Goal: Task Accomplishment & Management: Complete application form

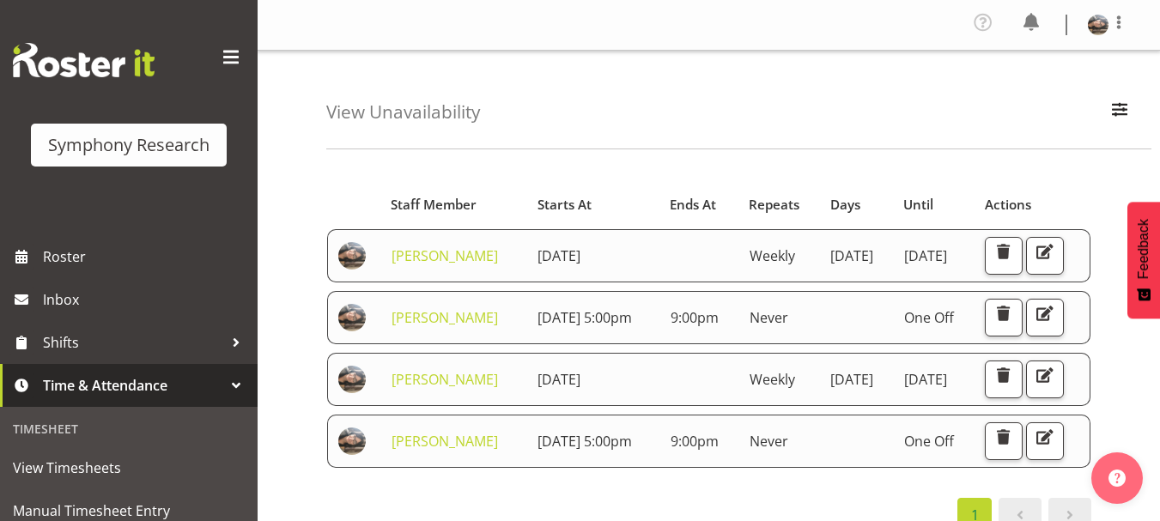
scroll to position [240, 0]
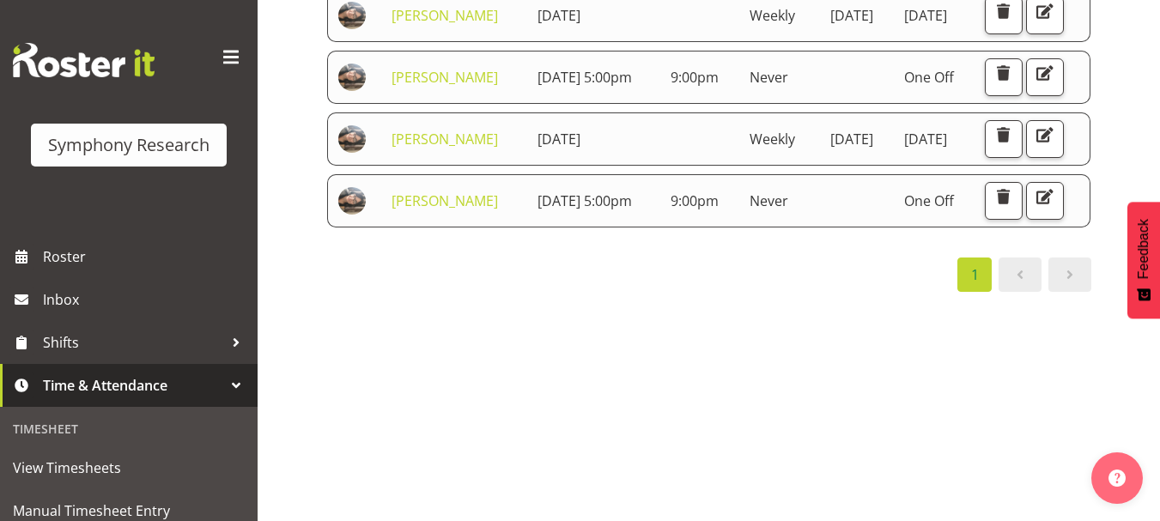
click at [729, 292] on div "1" at bounding box center [708, 275] width 765 height 34
click at [1015, 208] on span "button" at bounding box center [1003, 196] width 22 height 22
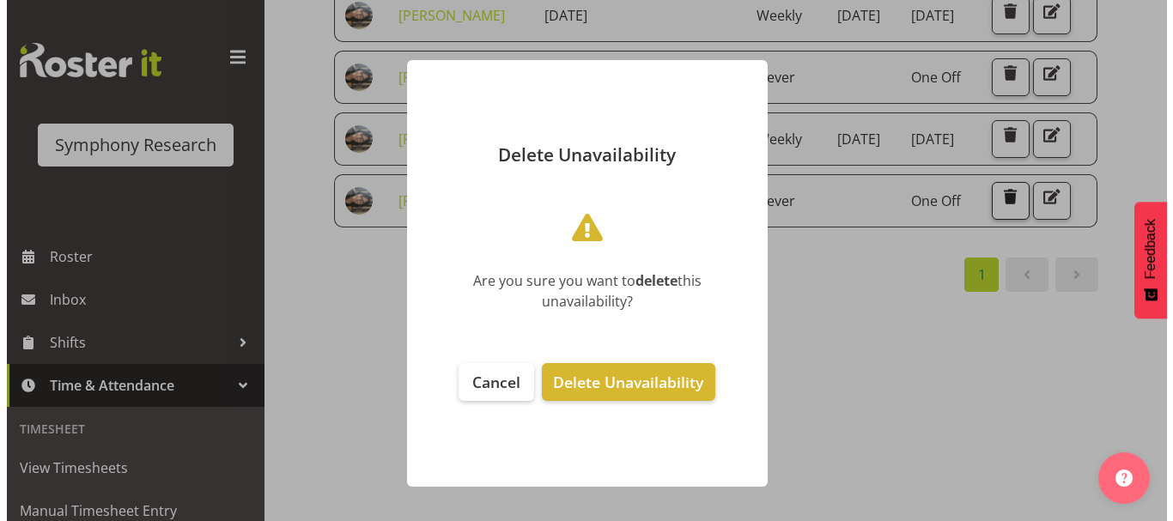
scroll to position [221, 0]
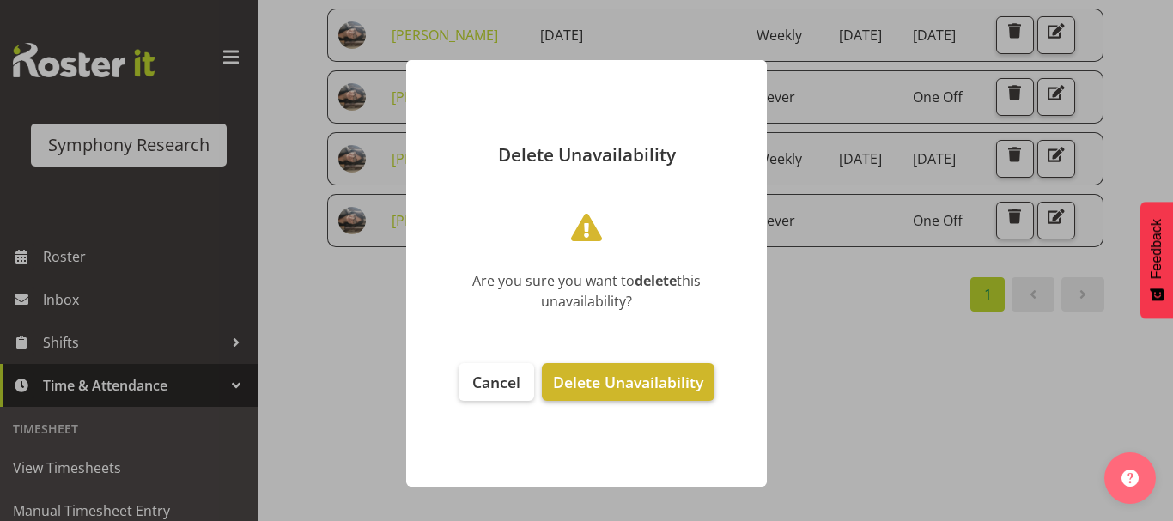
click at [601, 391] on span "Delete Unavailability" at bounding box center [628, 382] width 150 height 21
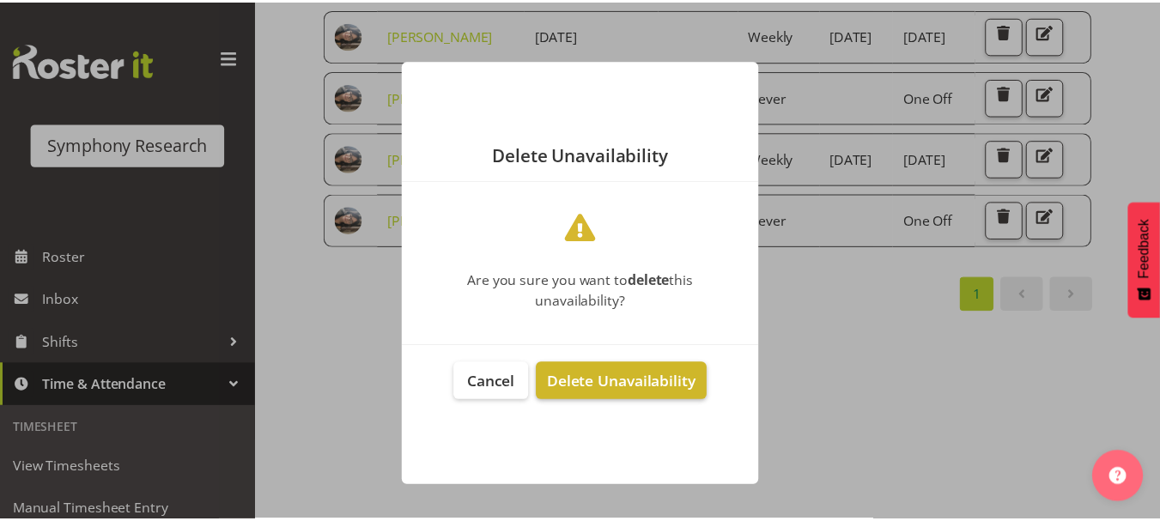
scroll to position [240, 0]
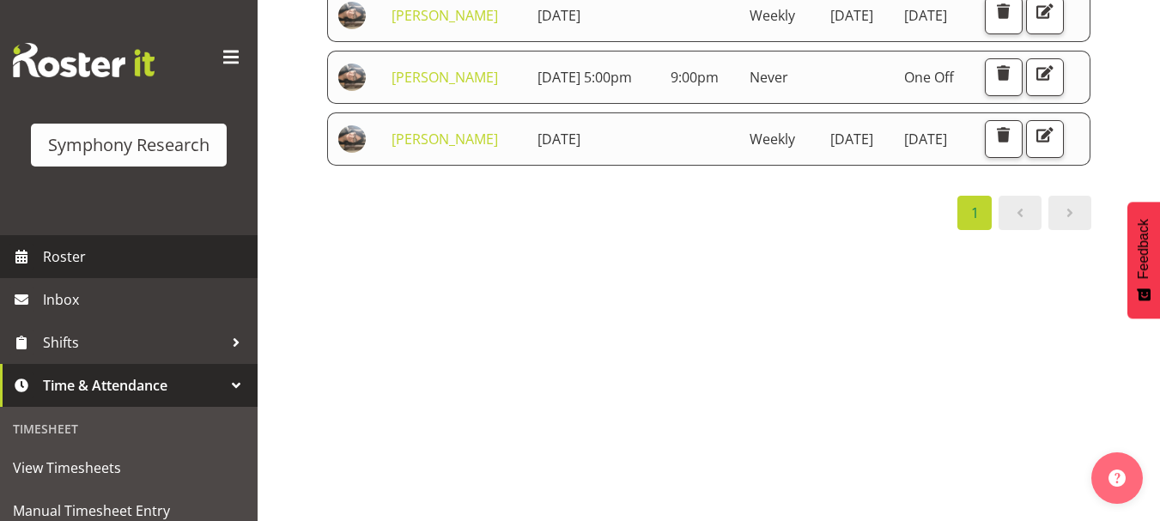
click at [73, 258] on span "Roster" at bounding box center [146, 257] width 206 height 26
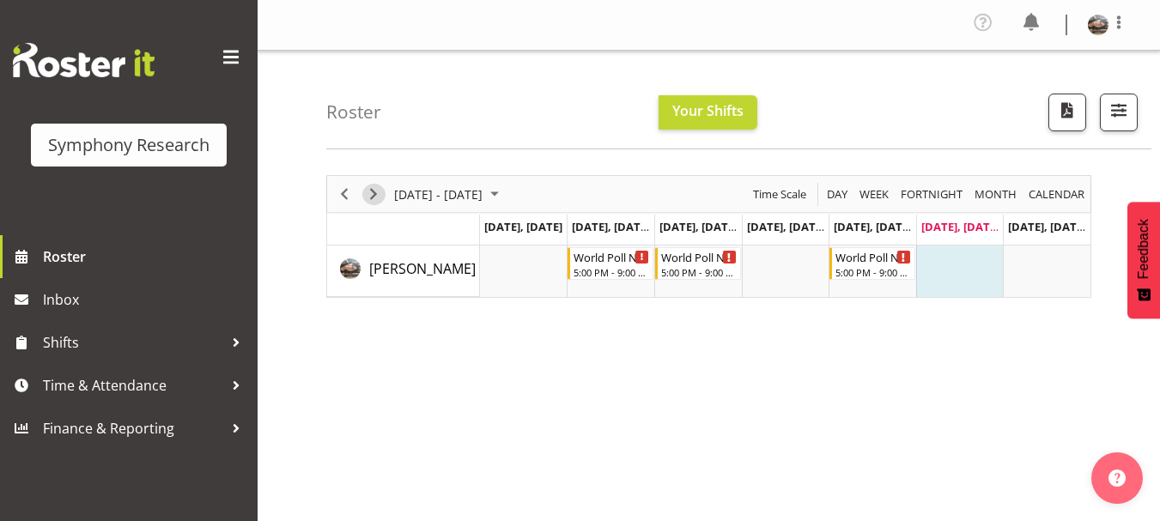
click at [369, 197] on span "Next" at bounding box center [373, 194] width 21 height 21
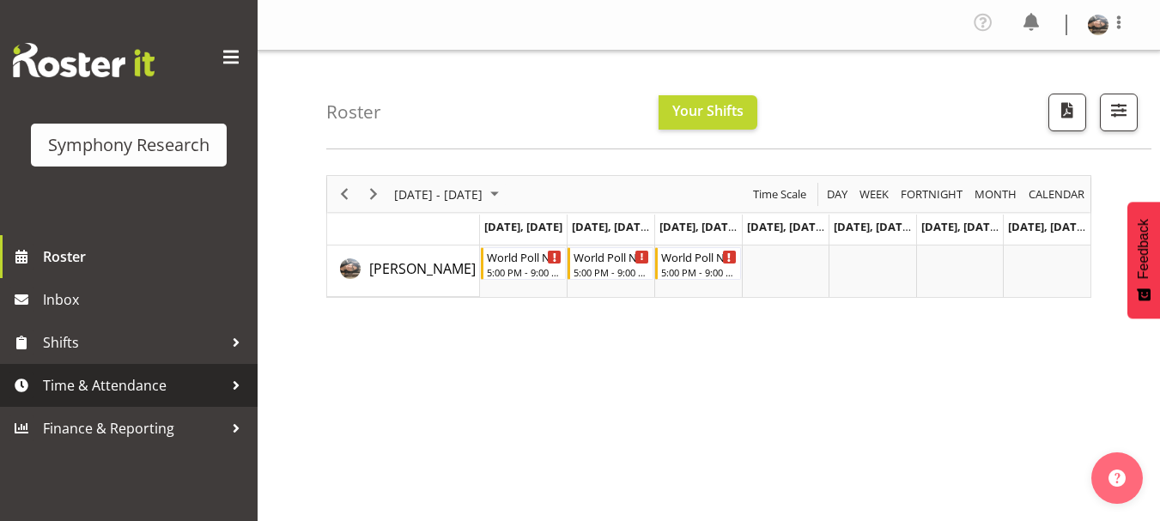
click at [96, 374] on span "Time & Attendance" at bounding box center [133, 386] width 180 height 26
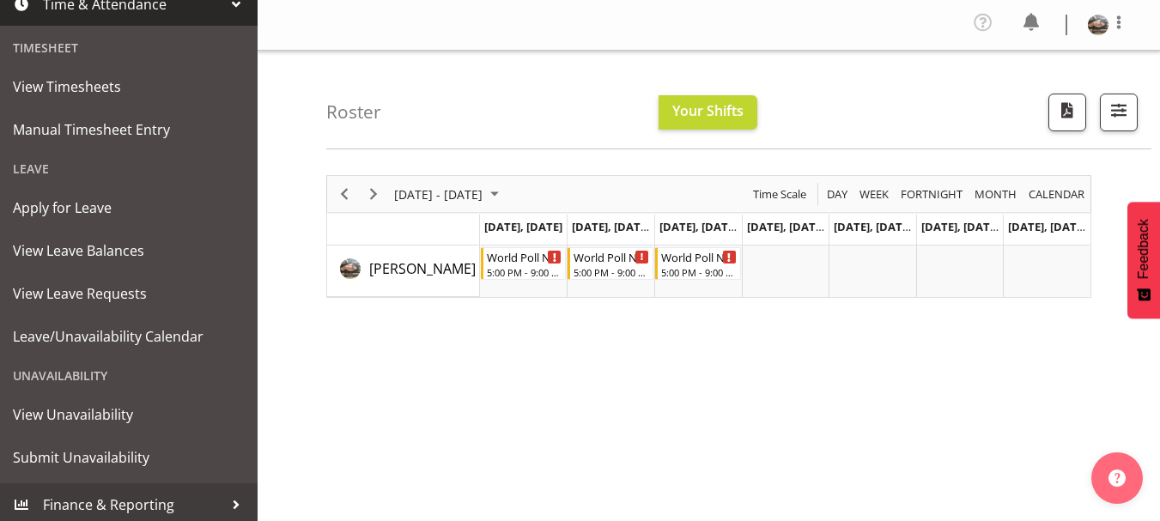
scroll to position [386, 0]
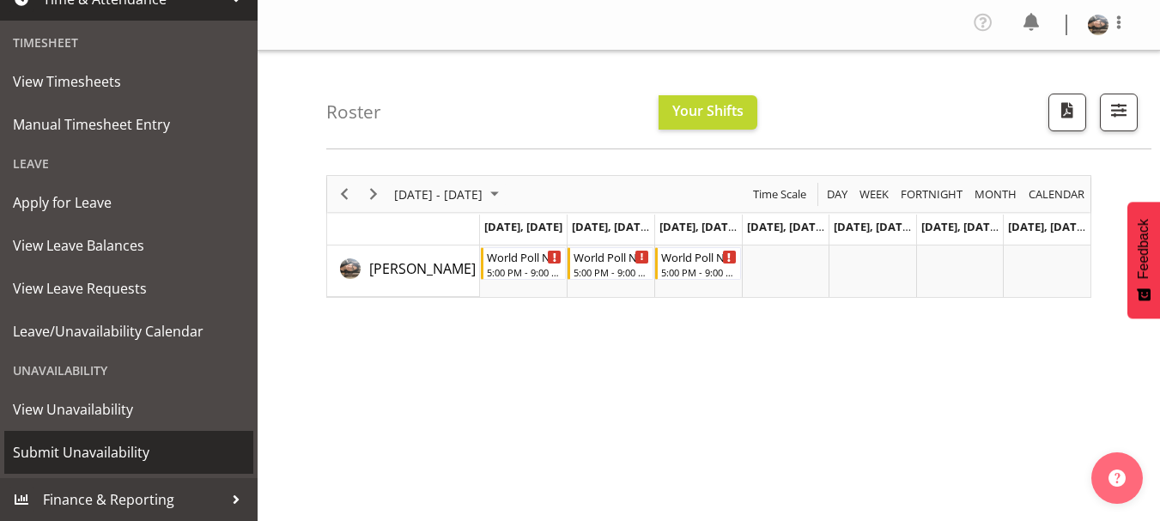
click at [70, 452] on span "Submit Unavailability" at bounding box center [129, 453] width 232 height 26
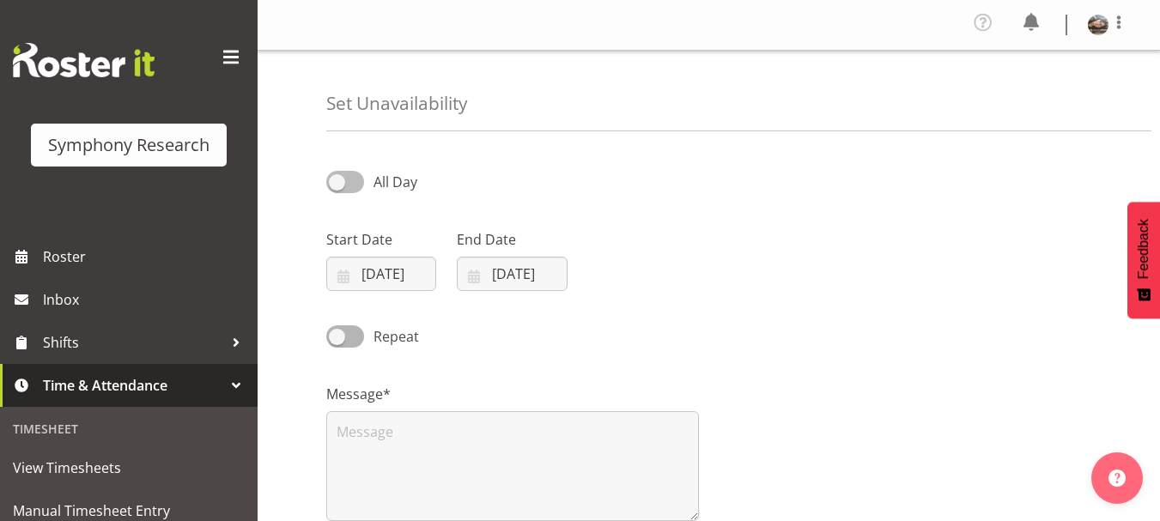
click at [335, 189] on span at bounding box center [345, 181] width 38 height 21
click at [335, 187] on input "All Day" at bounding box center [331, 181] width 11 height 11
checkbox input "true"
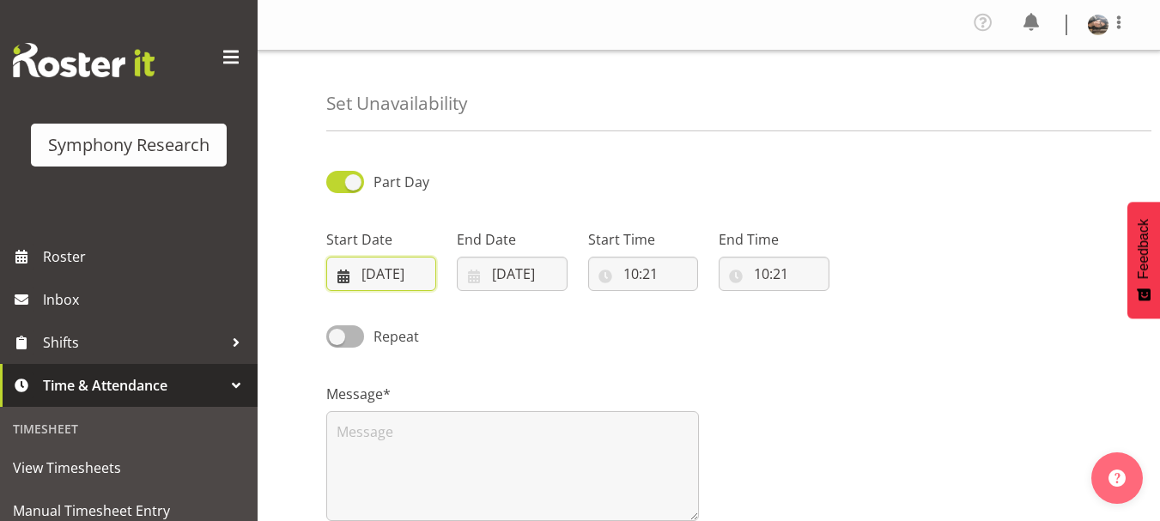
click at [380, 276] on input "06/09/2025" at bounding box center [381, 274] width 110 height 34
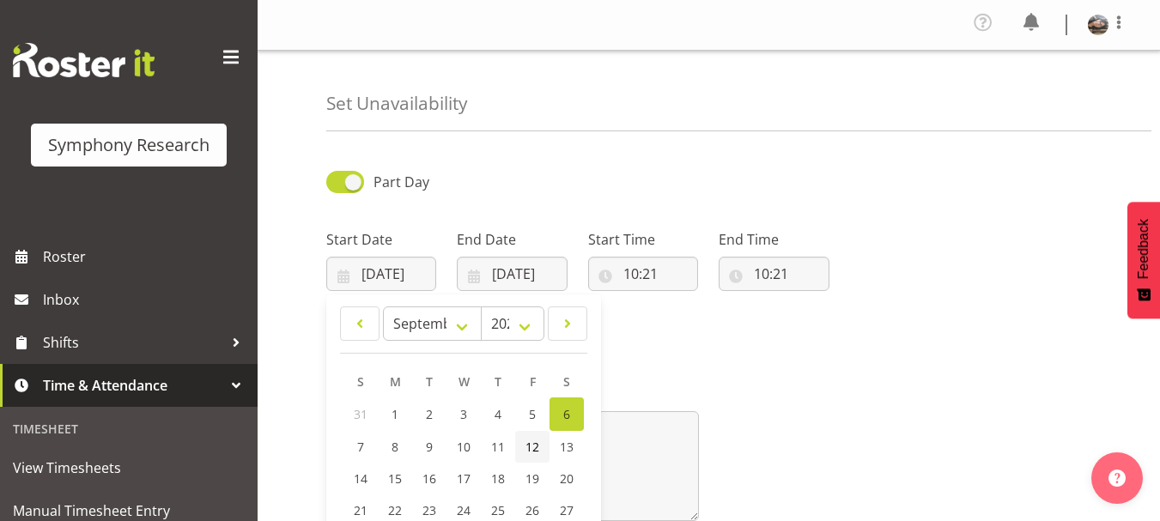
click at [530, 451] on span "12" at bounding box center [532, 447] width 14 height 16
type input "12/09/2025"
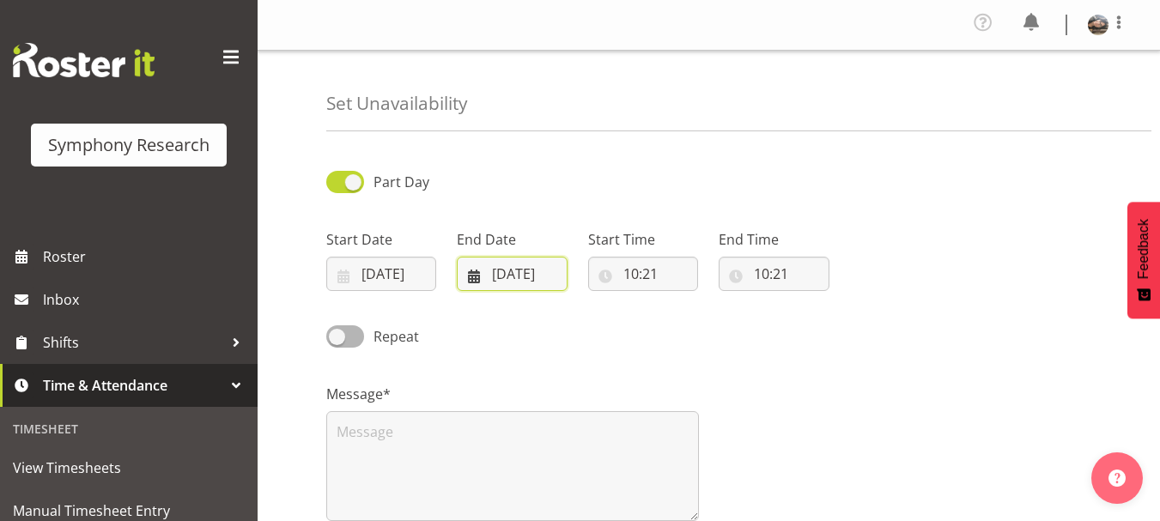
click at [518, 275] on input "[DATE]" at bounding box center [512, 274] width 110 height 34
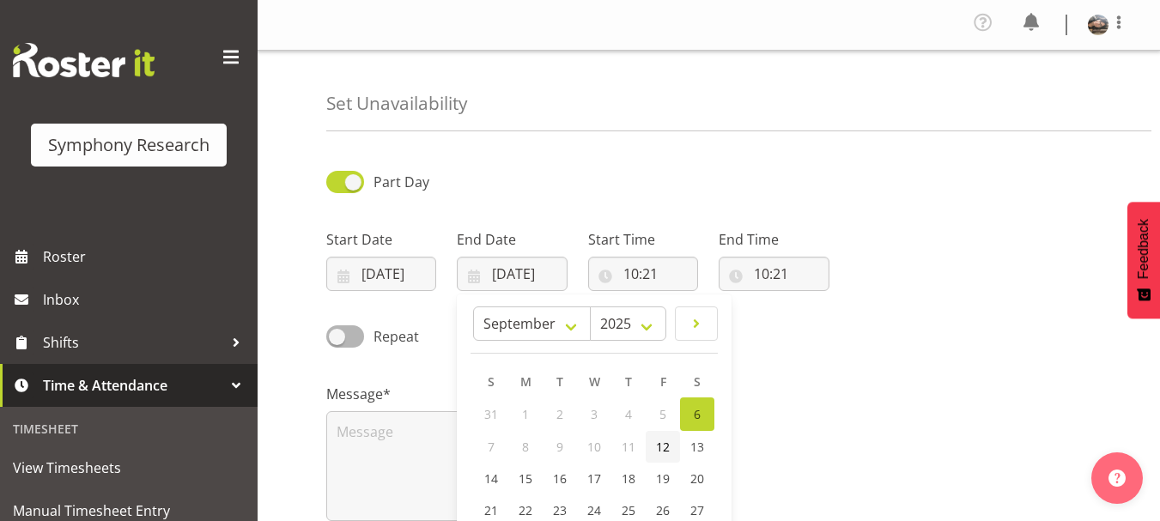
click at [667, 442] on span "12" at bounding box center [663, 447] width 14 height 16
type input "12/09/2025"
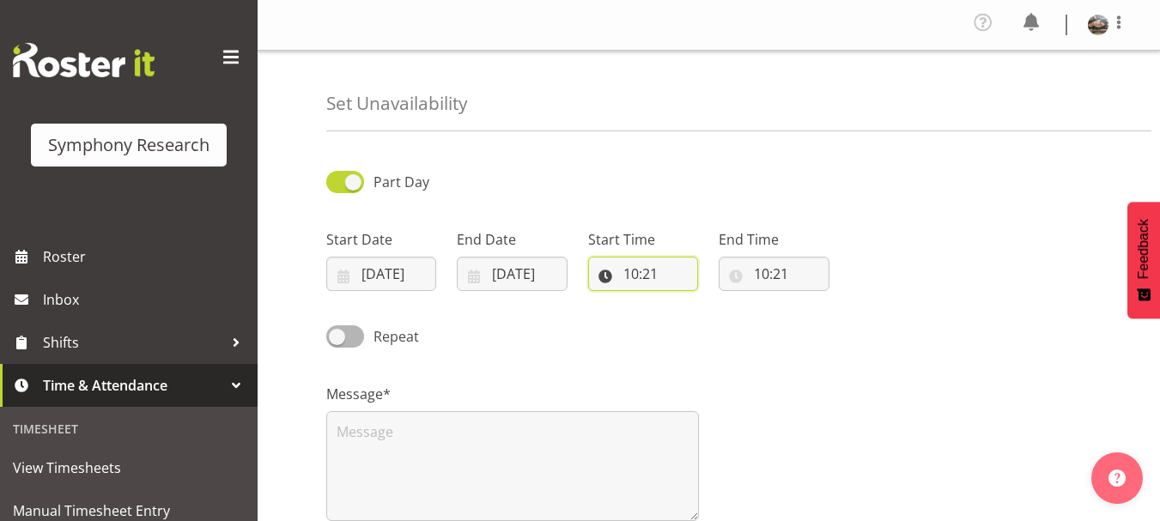
click at [646, 276] on input "10:21" at bounding box center [643, 274] width 110 height 34
click at [709, 324] on select "00 01 02 03 04 05 06 07 08 09 10 11 12 13 14 15 16 17 18 19 20 21 22 23" at bounding box center [705, 318] width 39 height 34
select select "17"
click at [686, 301] on select "00 01 02 03 04 05 06 07 08 09 10 11 12 13 14 15 16 17 18 19 20 21 22 23" at bounding box center [705, 318] width 39 height 34
type input "17:21"
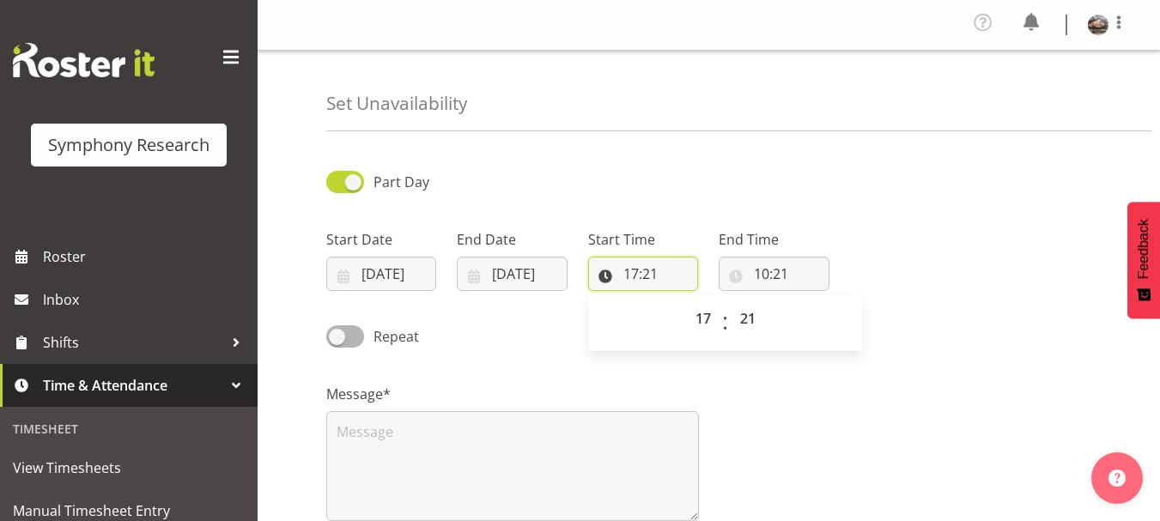
click at [649, 267] on input "17:21" at bounding box center [643, 274] width 110 height 34
click at [656, 276] on input "17:21" at bounding box center [643, 274] width 110 height 34
click at [749, 319] on select "00 01 02 03 04 05 06 07 08 09 10 11 12 13 14 15 16 17 18 19 20 21 22 23 24 25 2…" at bounding box center [749, 318] width 39 height 34
select select "0"
click at [730, 301] on select "00 01 02 03 04 05 06 07 08 09 10 11 12 13 14 15 16 17 18 19 20 21 22 23 24 25 2…" at bounding box center [749, 318] width 39 height 34
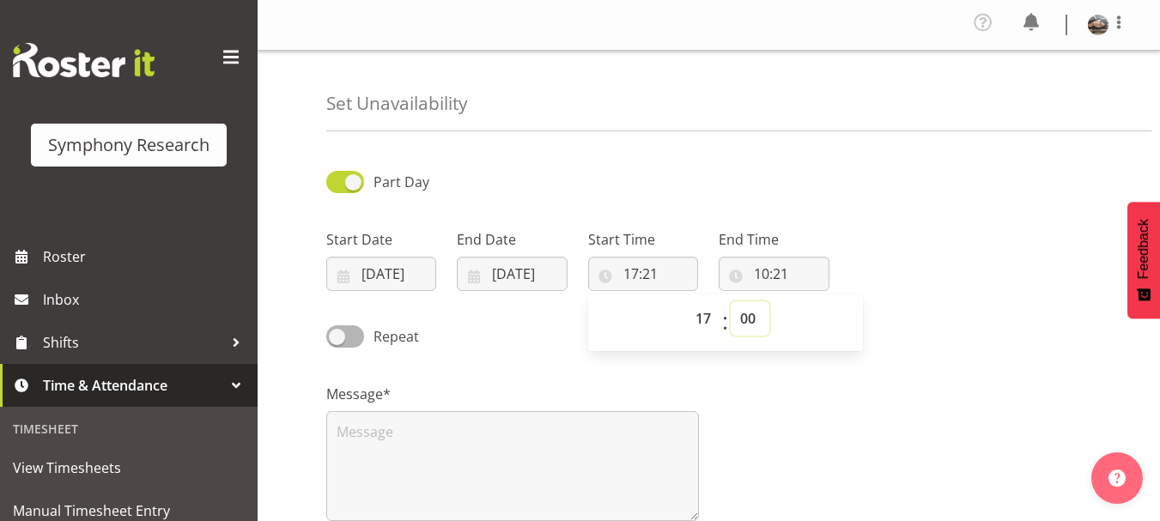
type input "17:00"
click at [767, 273] on input "10:21" at bounding box center [773, 274] width 110 height 34
click at [838, 322] on select "00 01 02 03 04 05 06 07 08 09 10 11 12 13 14 15 16 17 18 19 20 21 22 23" at bounding box center [835, 318] width 39 height 34
select select "21"
click at [816, 301] on select "00 01 02 03 04 05 06 07 08 09 10 11 12 13 14 15 16 17 18 19 20 21 22 23" at bounding box center [835, 318] width 39 height 34
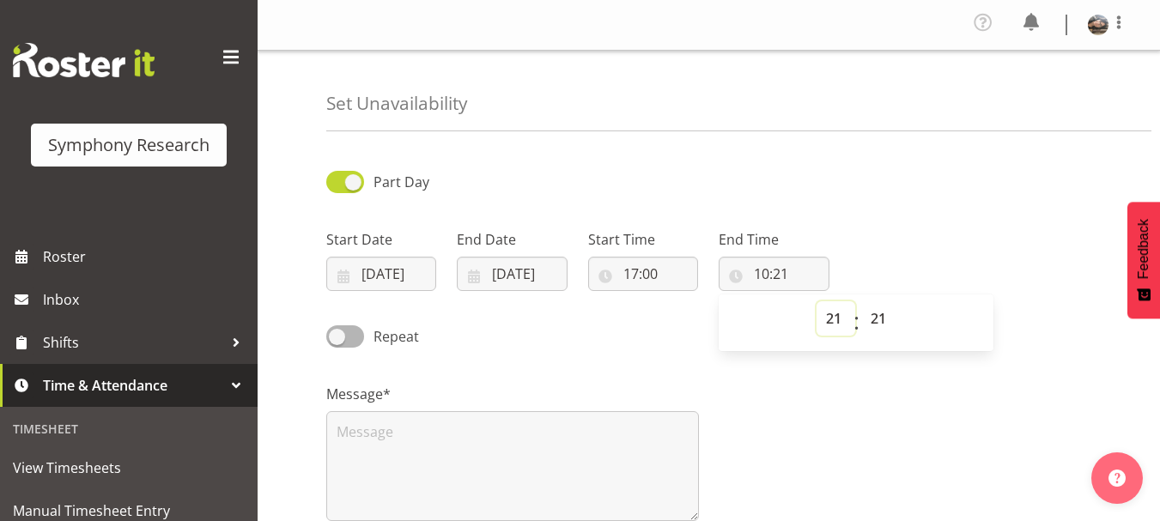
type input "21:21"
click at [773, 265] on input "21:21" at bounding box center [773, 274] width 110 height 34
click at [792, 277] on input "21:21" at bounding box center [773, 274] width 110 height 34
click at [872, 320] on select "00 01 02 03 04 05 06 07 08 09 10 11 12 13 14 15 16 17 18 19 20 21 22 23 24 25 2…" at bounding box center [880, 318] width 39 height 34
select select "0"
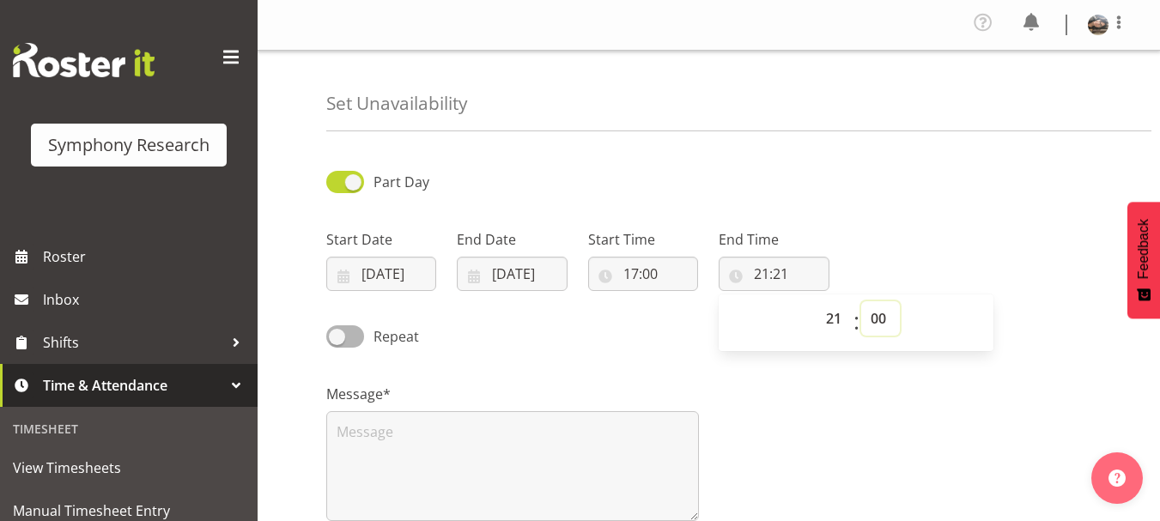
click at [861, 301] on select "00 01 02 03 04 05 06 07 08 09 10 11 12 13 14 15 16 17 18 19 20 21 22 23 24 25 2…" at bounding box center [880, 318] width 39 height 34
type input "21:00"
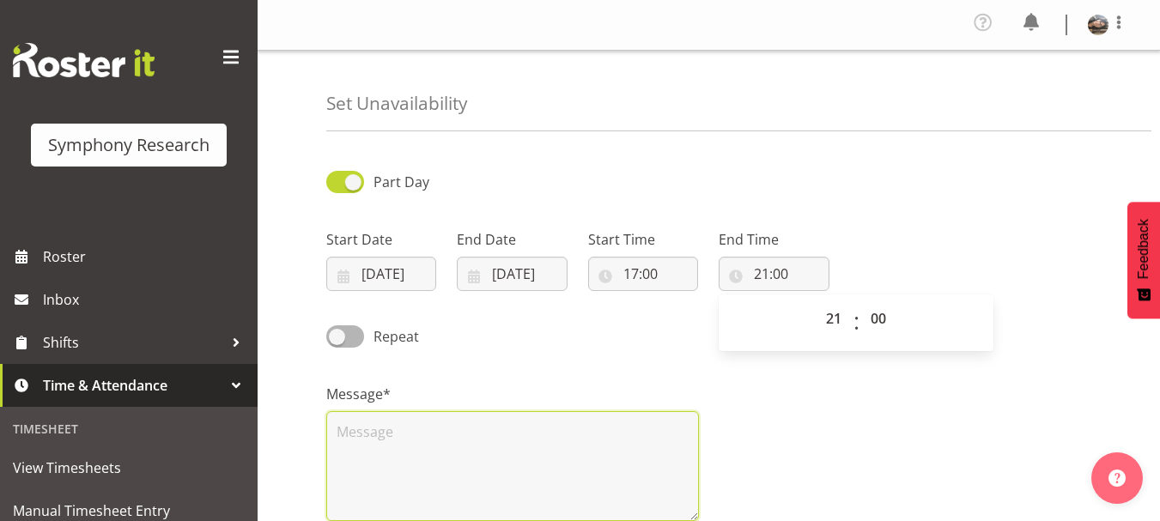
click at [539, 431] on textarea at bounding box center [512, 466] width 373 height 110
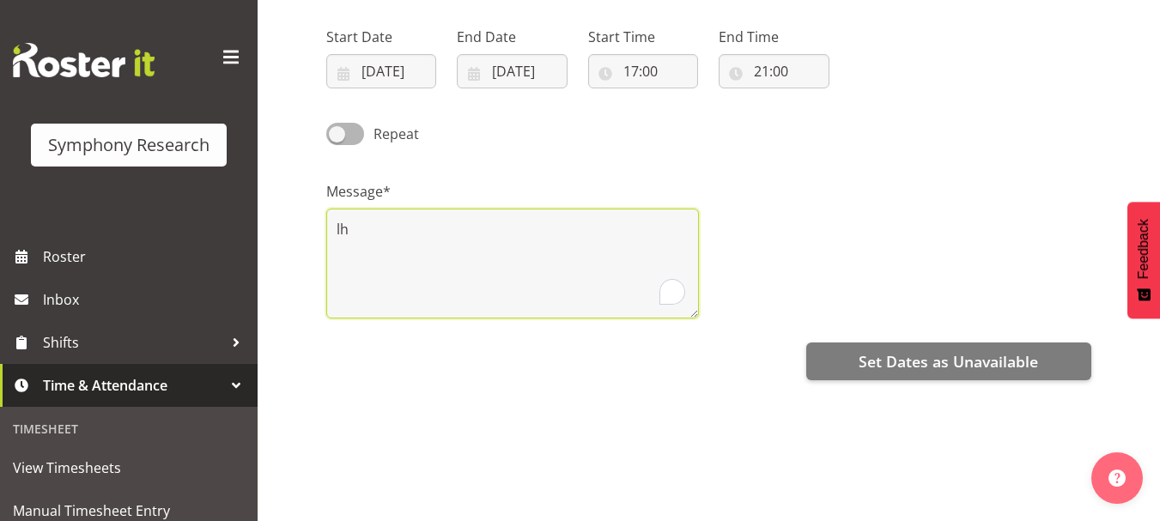
scroll to position [219, 0]
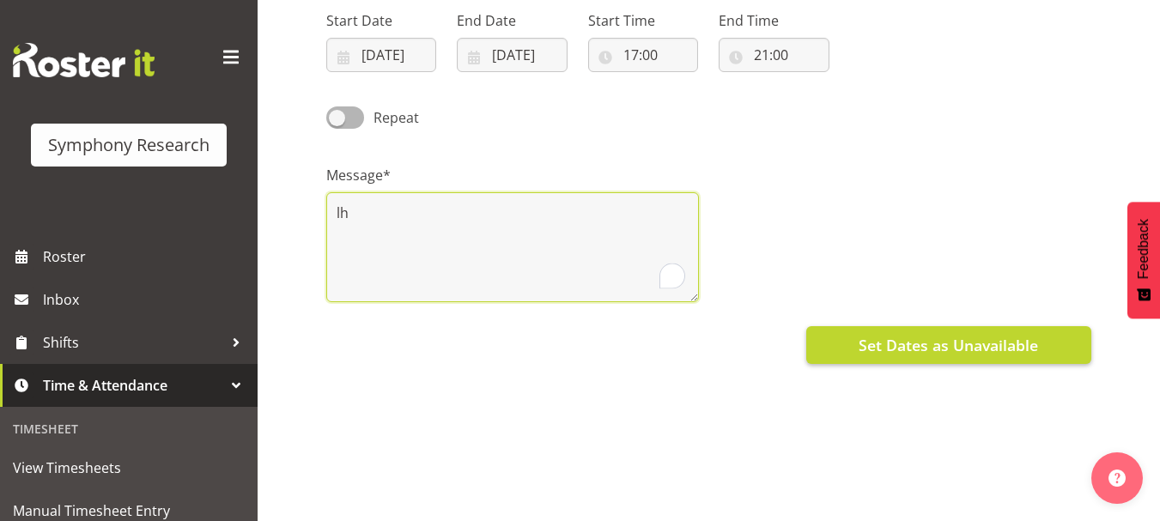
type textarea "lh"
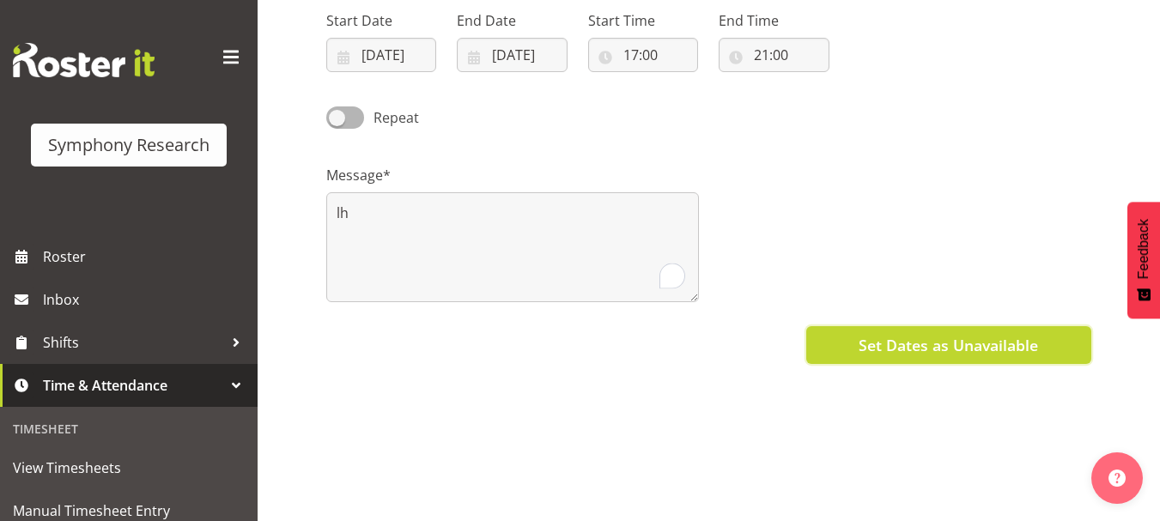
click at [898, 348] on span "Set Dates as Unavailable" at bounding box center [947, 345] width 179 height 22
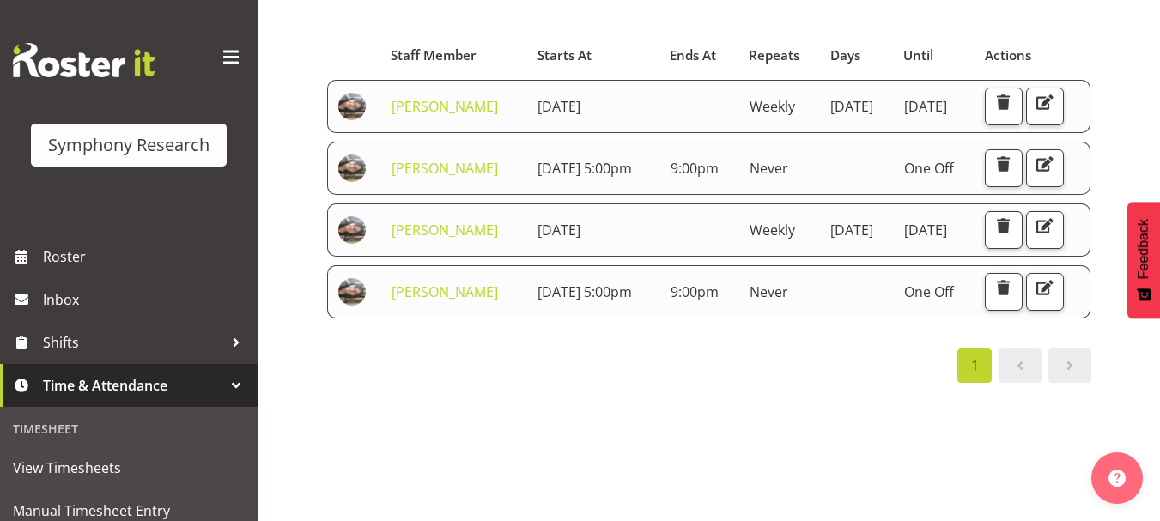
scroll to position [235, 0]
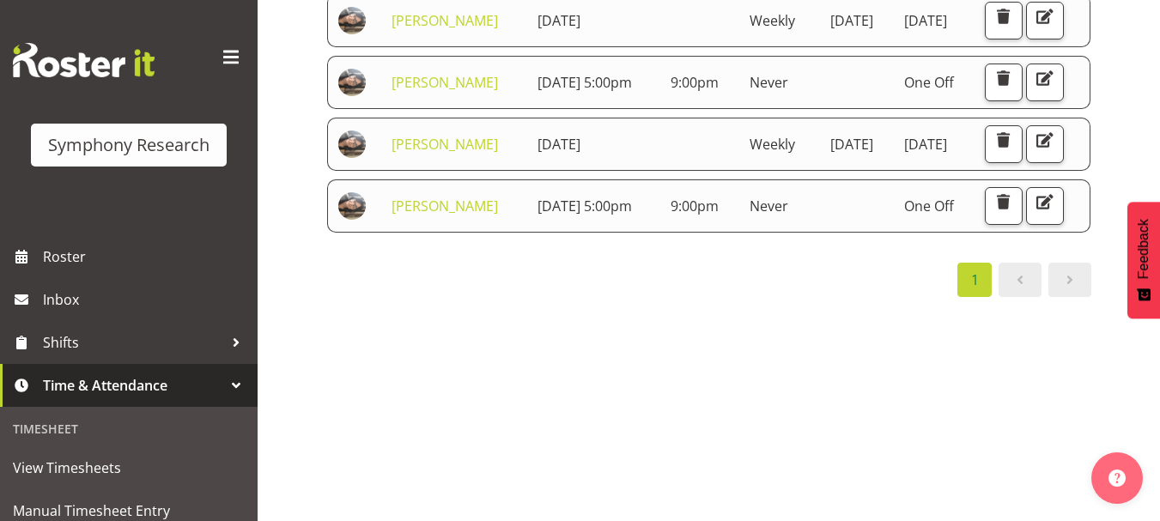
click at [109, 385] on span "Time & Attendance" at bounding box center [133, 386] width 180 height 26
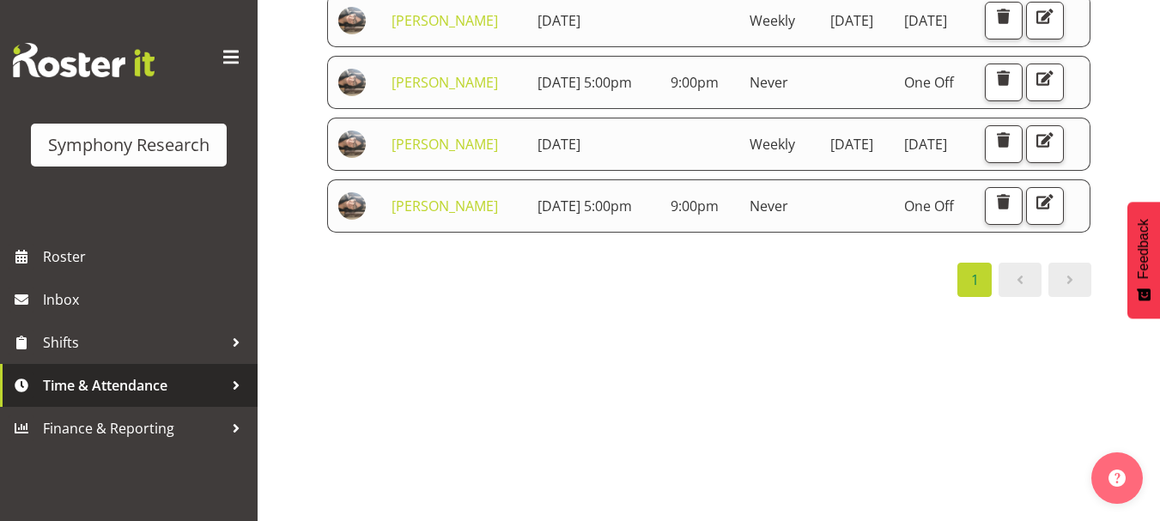
click at [101, 391] on span "Time & Attendance" at bounding box center [133, 386] width 180 height 26
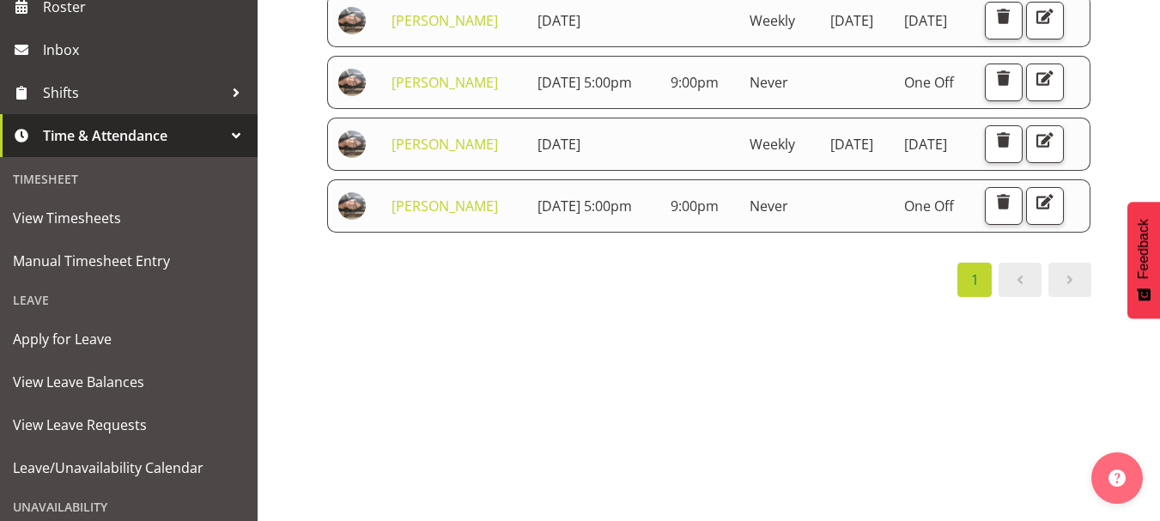
scroll to position [327, 0]
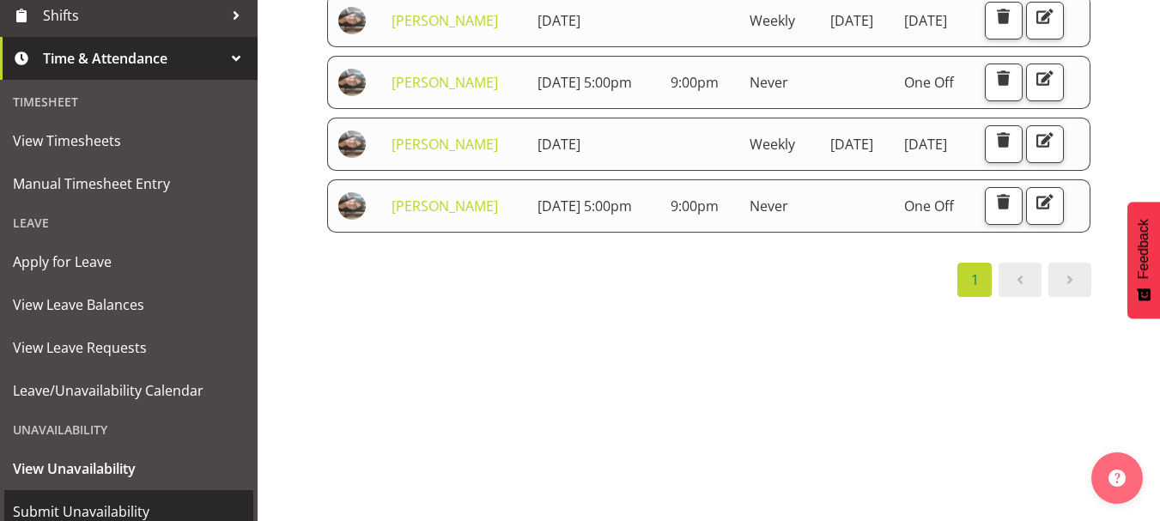
click at [99, 512] on span "Submit Unavailability" at bounding box center [129, 512] width 232 height 26
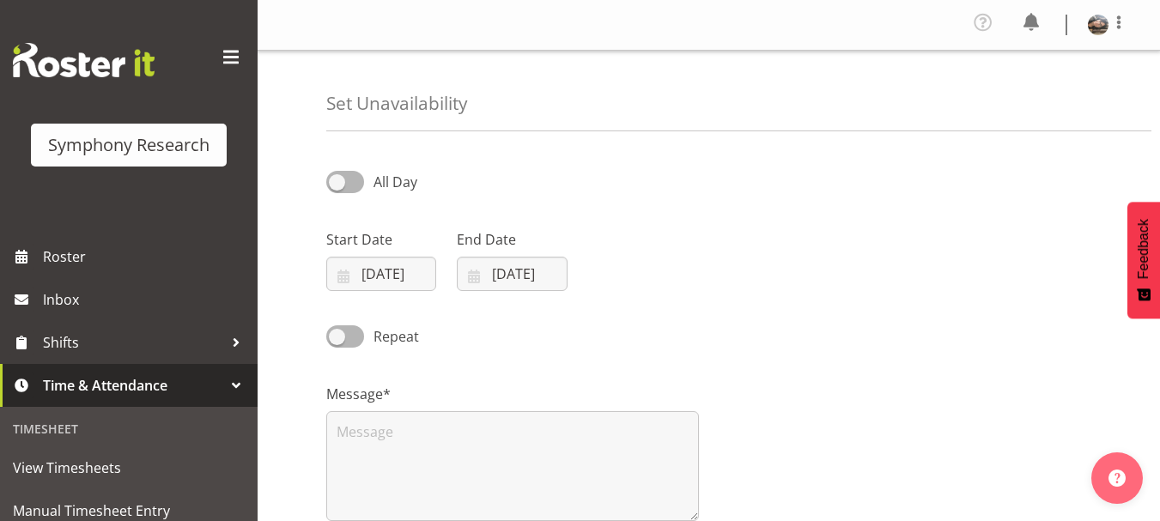
select select "8"
select select "2025"
click at [341, 181] on span at bounding box center [345, 181] width 38 height 21
click at [337, 181] on input "All Day" at bounding box center [331, 181] width 11 height 11
checkbox input "true"
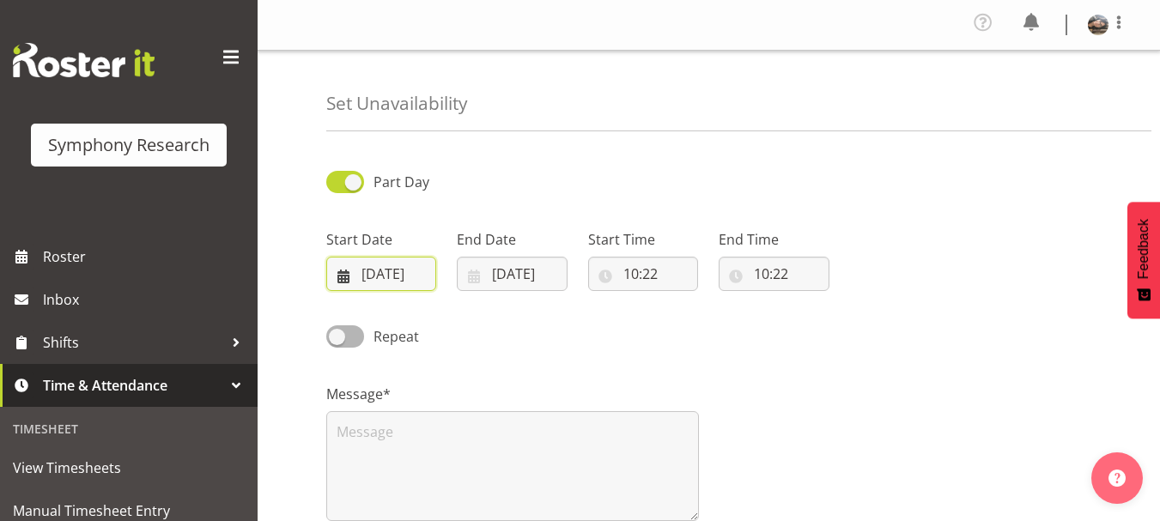
click at [376, 270] on input "06/09/2025" at bounding box center [381, 274] width 110 height 34
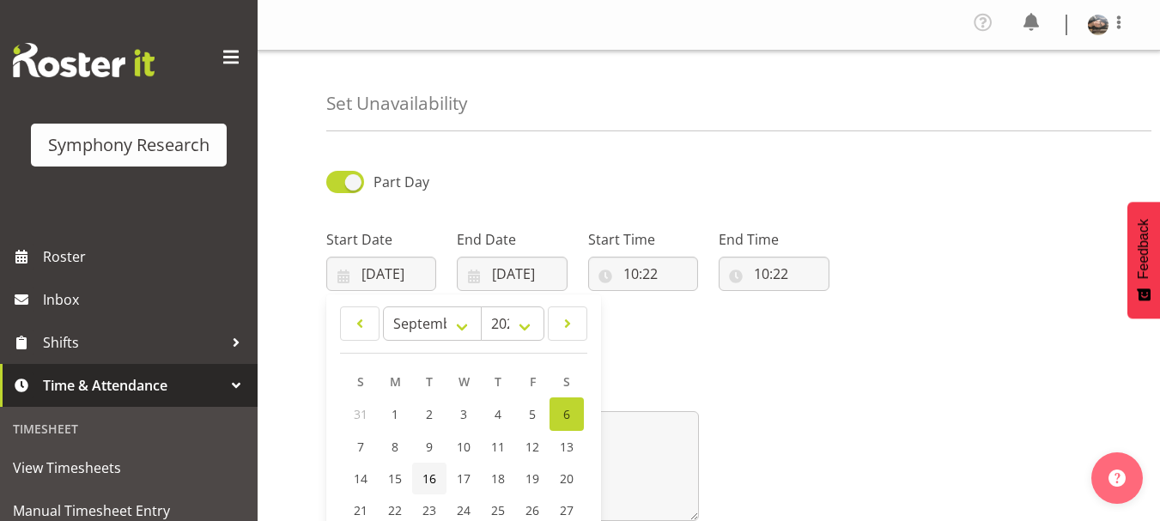
click at [428, 478] on span "16" at bounding box center [429, 478] width 14 height 16
type input "16/09/2025"
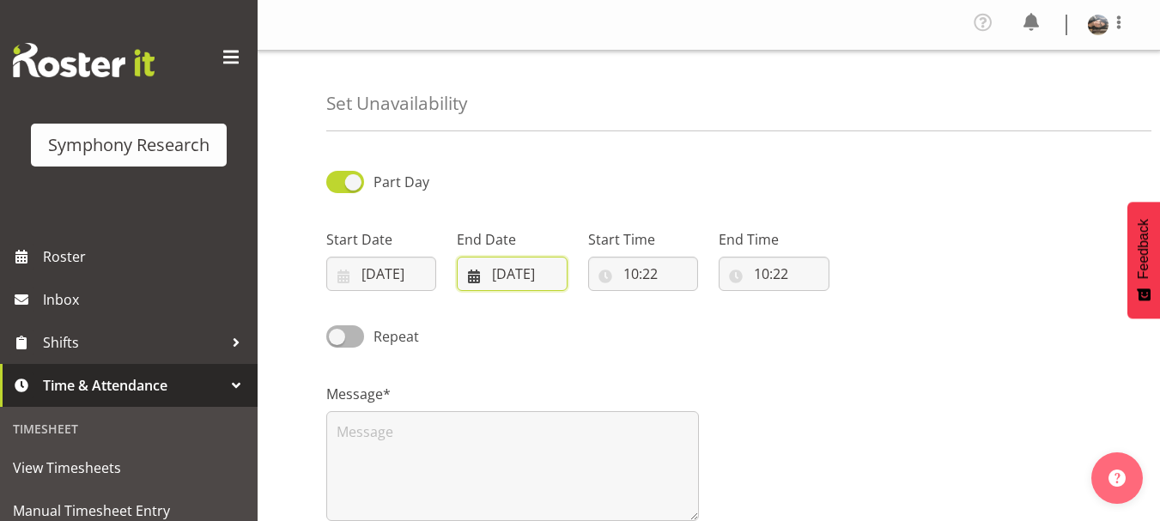
click at [541, 268] on input "06/09/2025" at bounding box center [512, 274] width 110 height 34
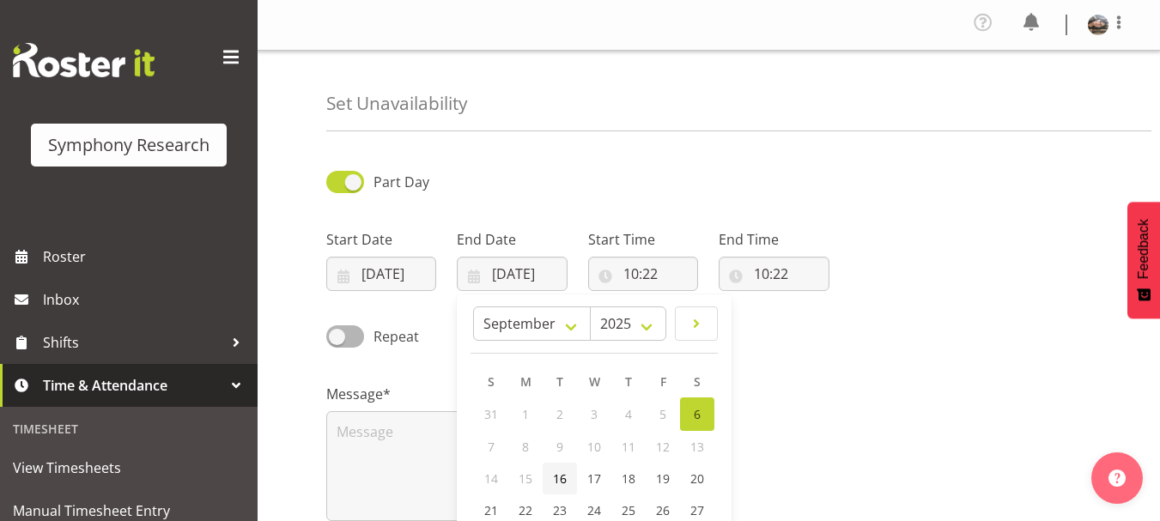
click at [561, 481] on span "16" at bounding box center [560, 478] width 14 height 16
type input "16/09/2025"
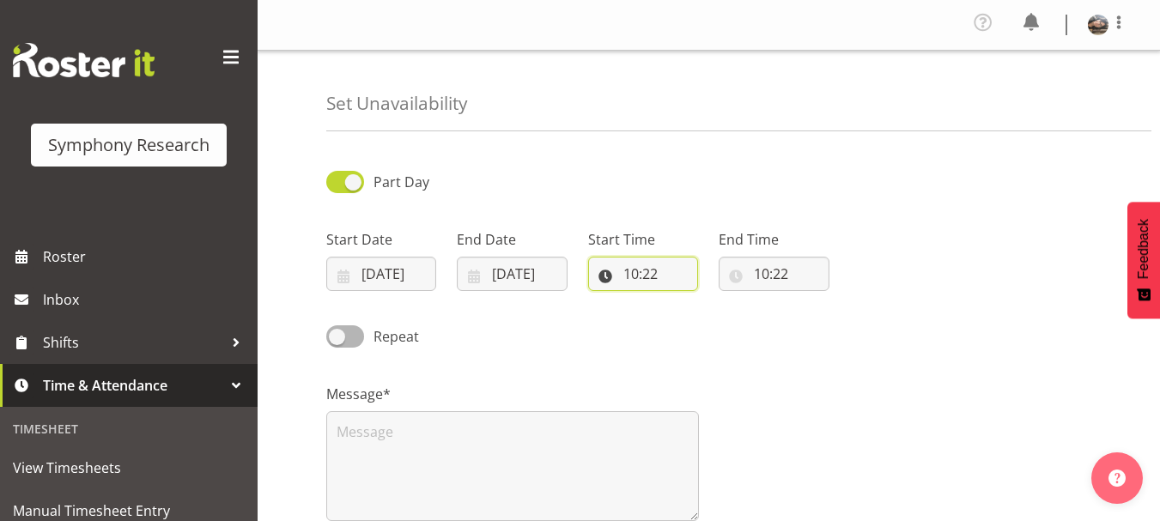
click at [639, 272] on input "10:22" at bounding box center [643, 274] width 110 height 34
click at [697, 313] on select "00 01 02 03 04 05 06 07 08 09 10 11 12 13 14 15 16 17 18 19 20 21 22 23" at bounding box center [705, 318] width 39 height 34
select select "17"
click at [686, 301] on select "00 01 02 03 04 05 06 07 08 09 10 11 12 13 14 15 16 17 18 19 20 21 22 23" at bounding box center [705, 318] width 39 height 34
type input "17:22"
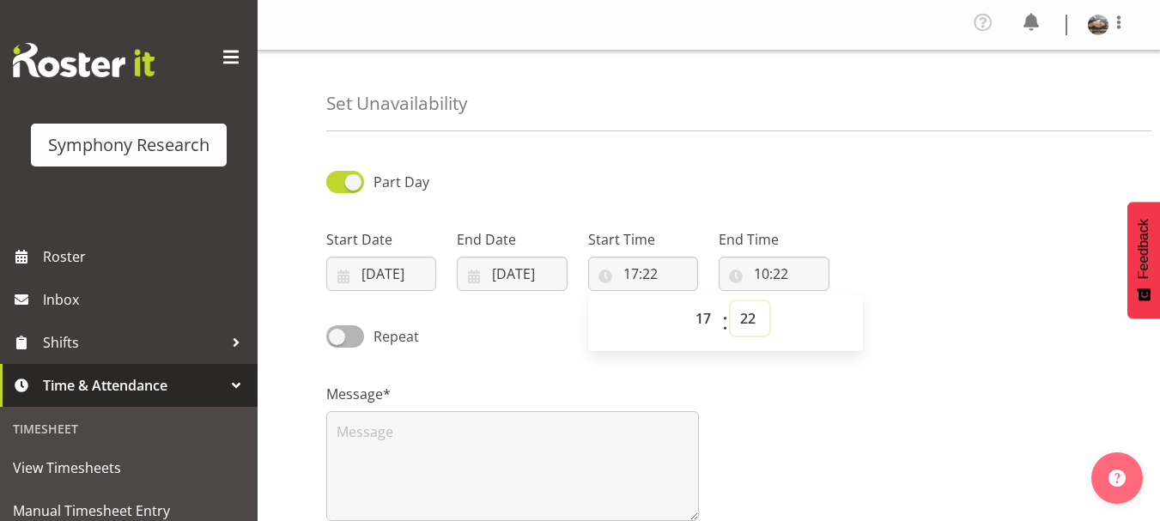
click at [741, 318] on select "00 01 02 03 04 05 06 07 08 09 10 11 12 13 14 15 16 17 18 19 20 21 22 23 24 25 2…" at bounding box center [749, 318] width 39 height 34
select select "0"
click at [730, 301] on select "00 01 02 03 04 05 06 07 08 09 10 11 12 13 14 15 16 17 18 19 20 21 22 23 24 25 2…" at bounding box center [749, 318] width 39 height 34
type input "17:00"
click at [758, 282] on input "10:22" at bounding box center [773, 274] width 110 height 34
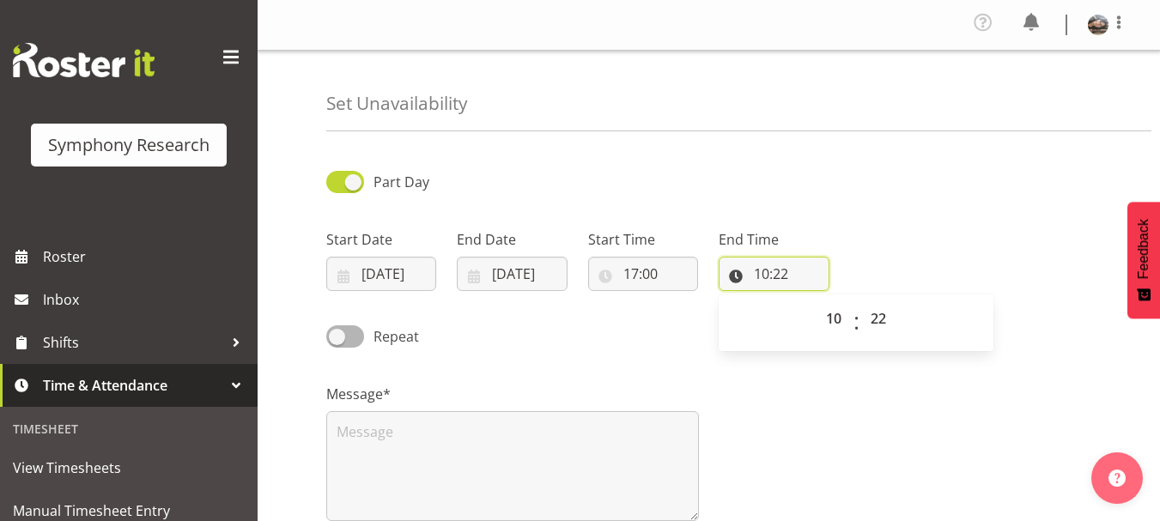
click at [764, 280] on input "10:22" at bounding box center [773, 274] width 110 height 34
click at [767, 265] on input "10:22" at bounding box center [773, 274] width 110 height 34
click at [833, 314] on select "00 01 02 03 04 05 06 07 08 09 10 11 12 13 14 15 16 17 18 19 20 21 22 23" at bounding box center [835, 318] width 39 height 34
select select "21"
click at [816, 301] on select "00 01 02 03 04 05 06 07 08 09 10 11 12 13 14 15 16 17 18 19 20 21 22 23" at bounding box center [835, 318] width 39 height 34
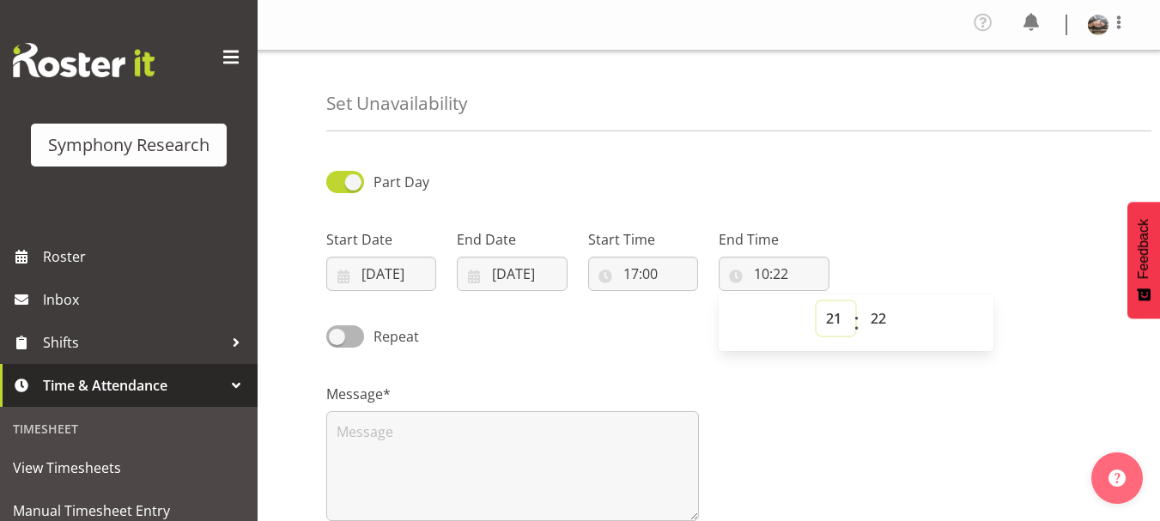
type input "21:22"
click at [876, 319] on select "00 01 02 03 04 05 06 07 08 09 10 11 12 13 14 15 16 17 18 19 20 21 22 23 24 25 2…" at bounding box center [880, 318] width 39 height 34
select select "0"
click at [861, 301] on select "00 01 02 03 04 05 06 07 08 09 10 11 12 13 14 15 16 17 18 19 20 21 22 23 24 25 2…" at bounding box center [880, 318] width 39 height 34
type input "21:00"
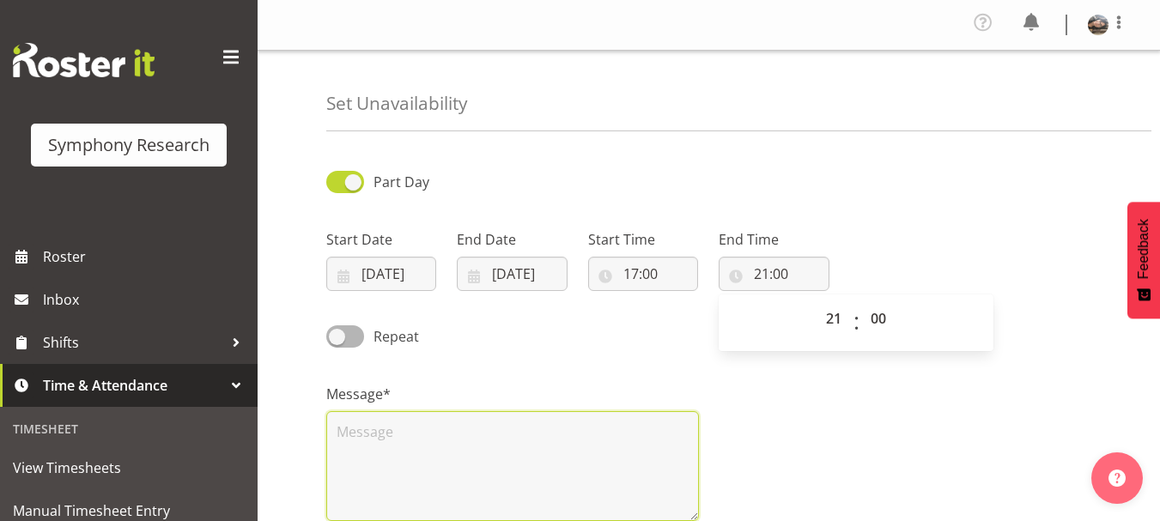
click at [339, 468] on textarea at bounding box center [512, 466] width 373 height 110
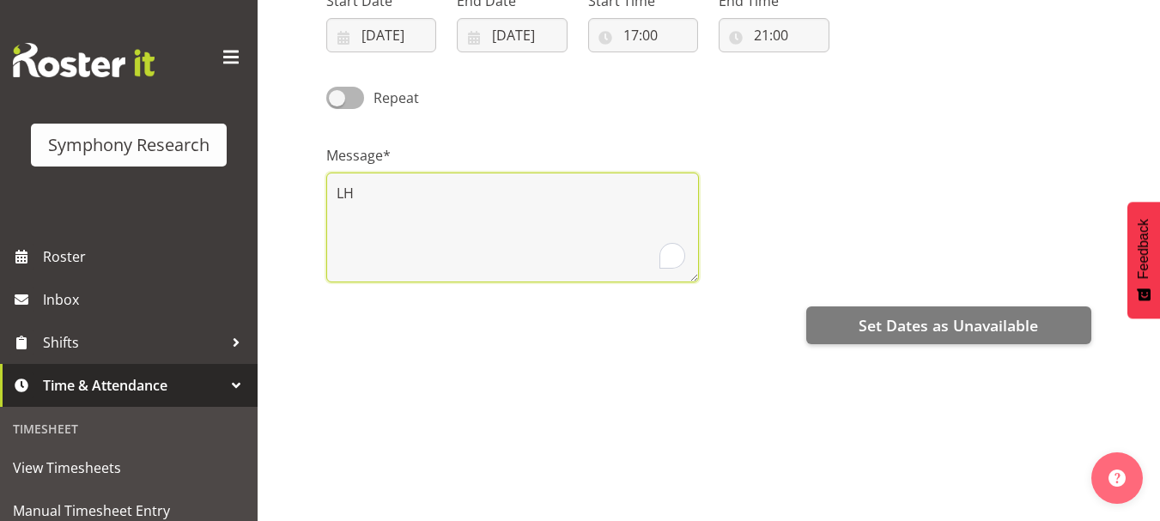
scroll to position [299, 0]
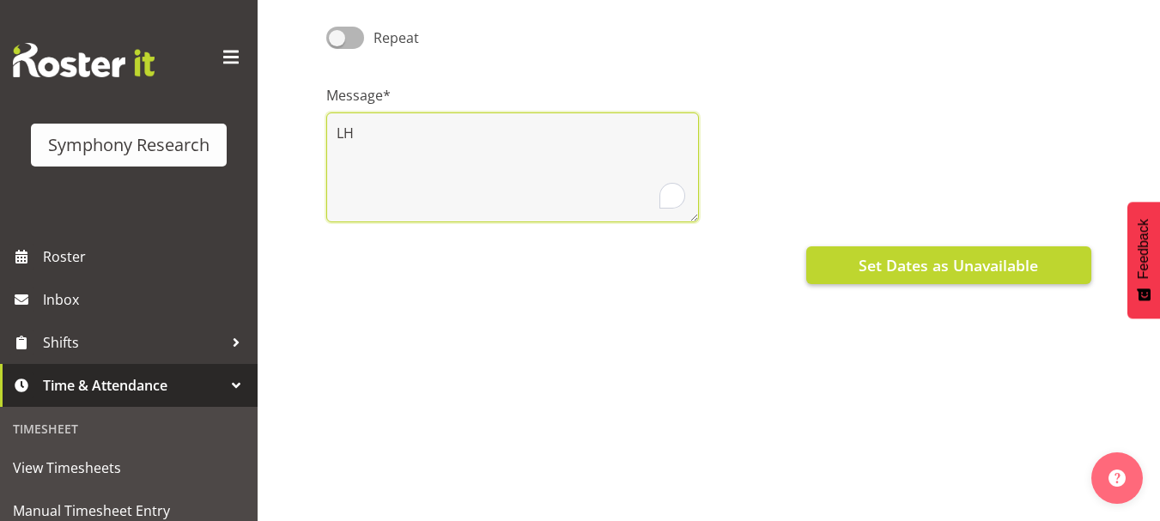
type textarea "LH"
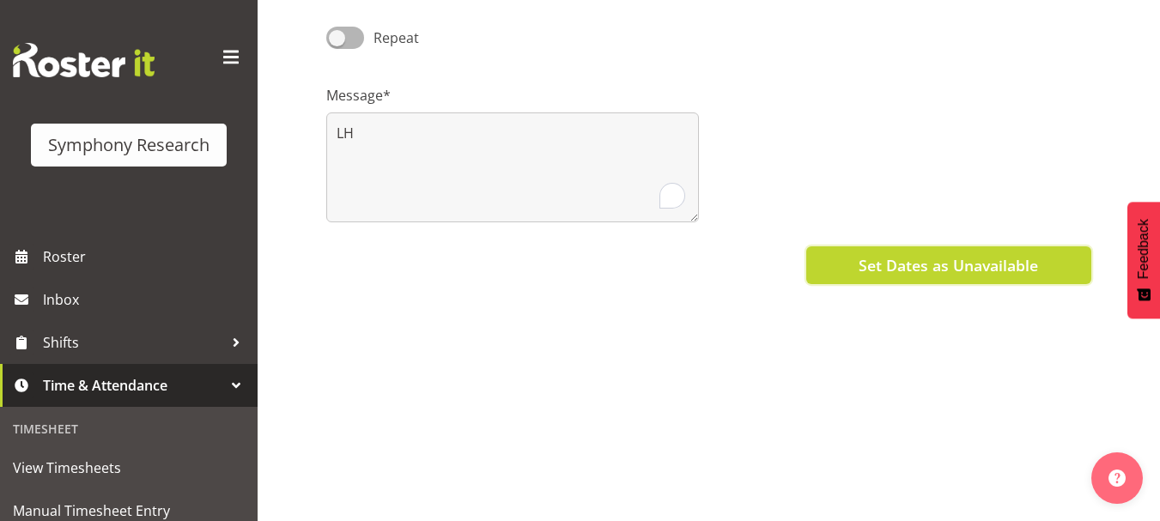
click at [961, 259] on span "Set Dates as Unavailable" at bounding box center [947, 265] width 179 height 22
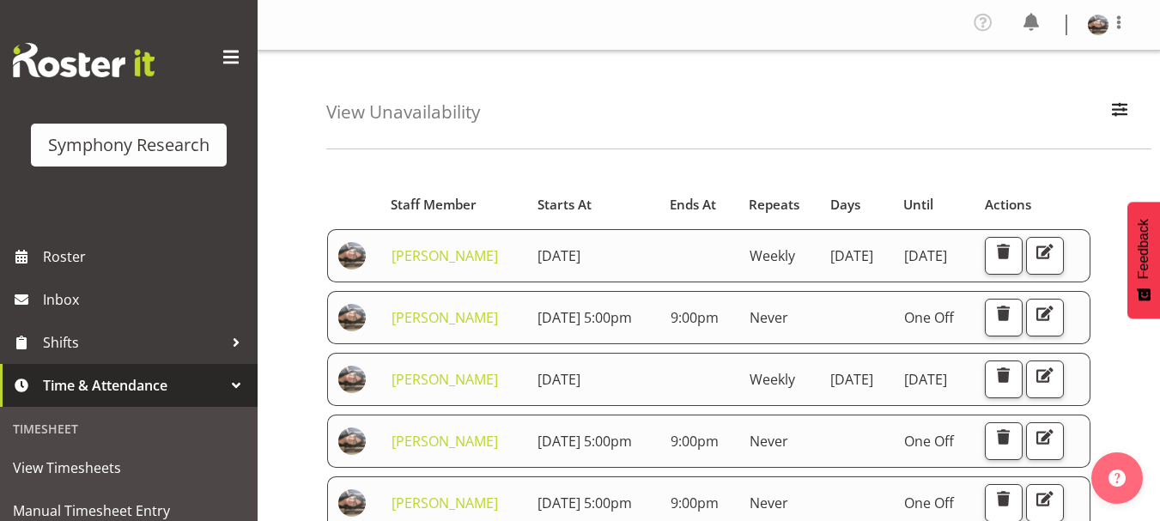
click at [814, 97] on div "View Unavailability Search Search for a particular employee Showing current una…" at bounding box center [738, 100] width 825 height 99
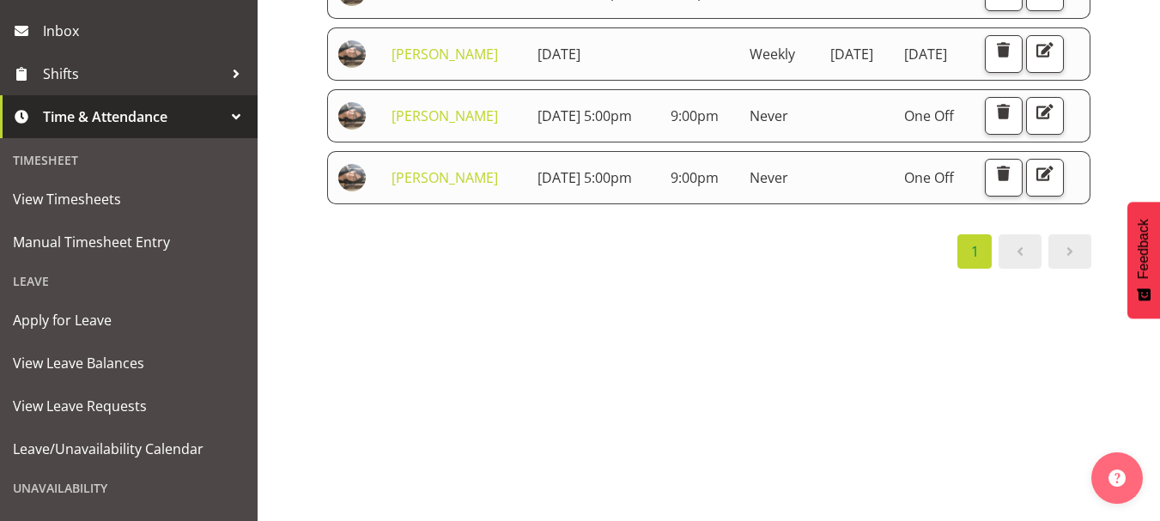
scroll to position [360, 0]
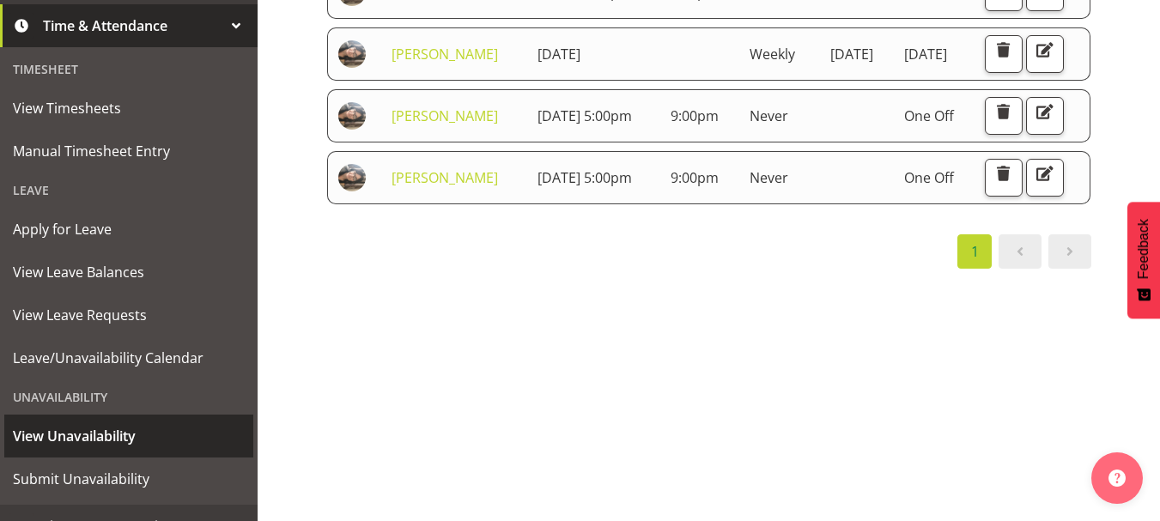
click at [84, 439] on span "View Unavailability" at bounding box center [129, 436] width 232 height 26
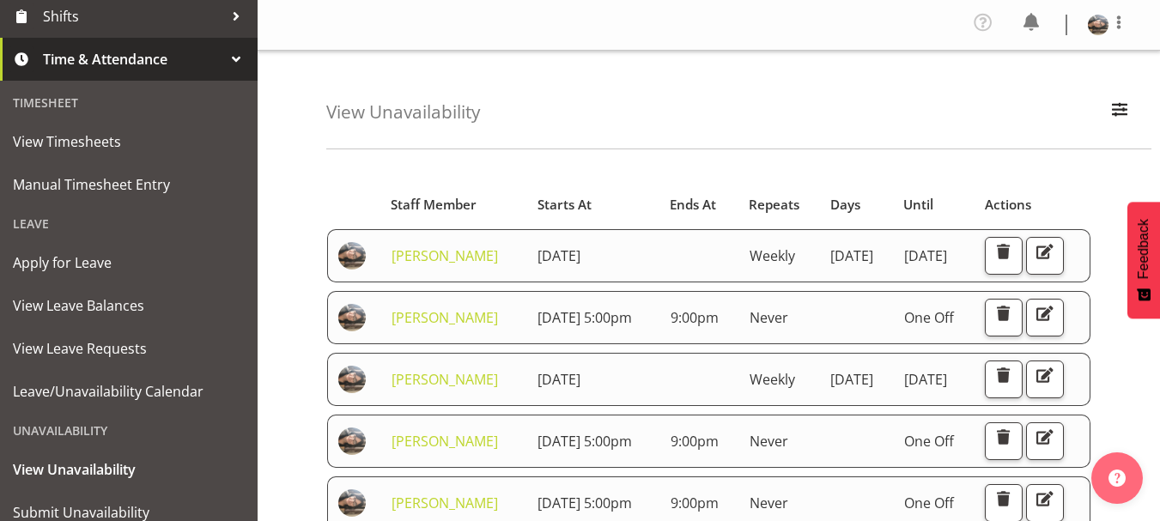
scroll to position [386, 0]
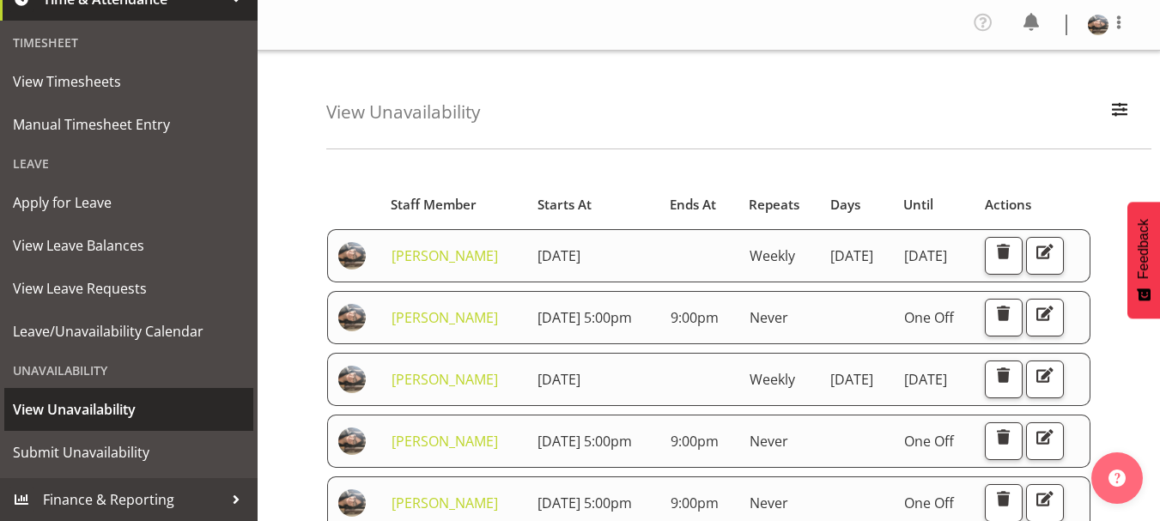
click at [79, 412] on span "View Unavailability" at bounding box center [129, 410] width 232 height 26
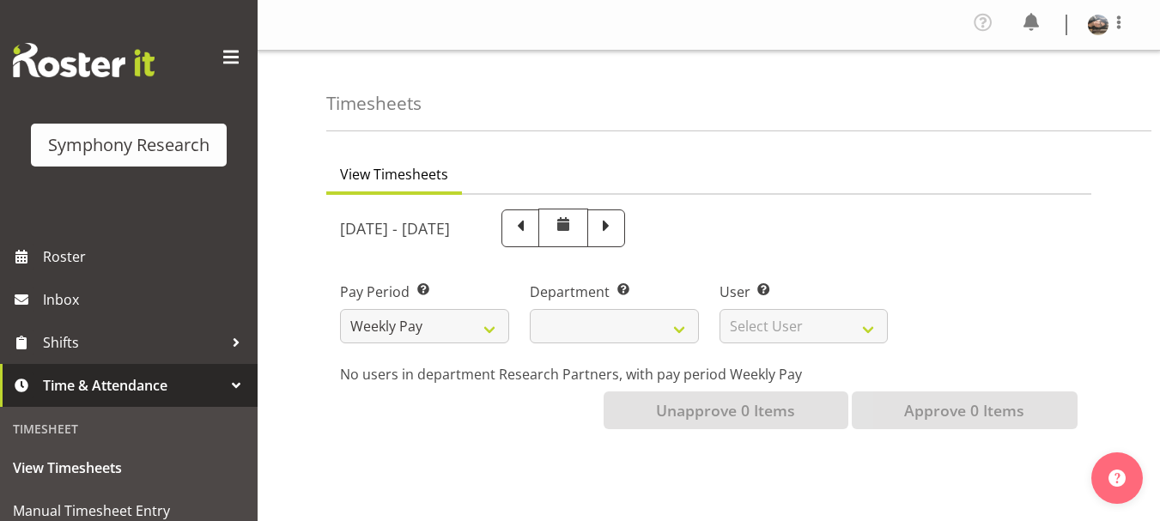
scroll to position [362, 0]
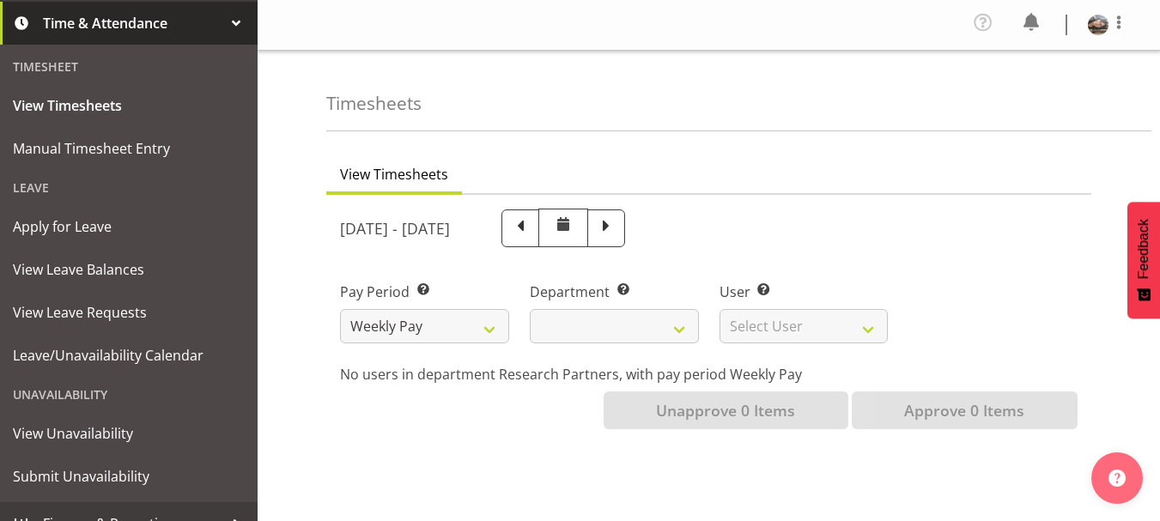
select select
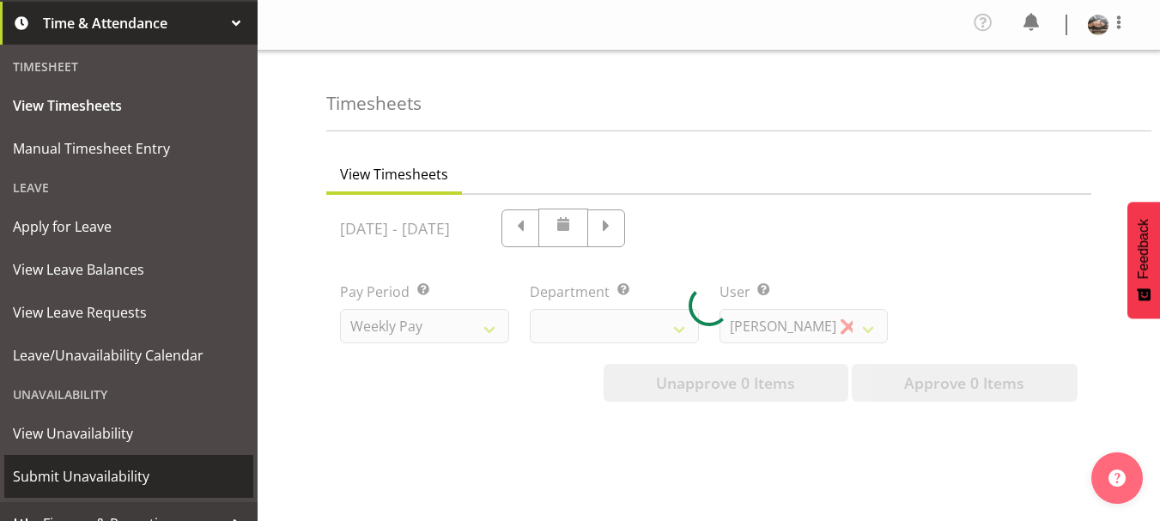
click at [104, 485] on span "Submit Unavailability" at bounding box center [129, 477] width 232 height 26
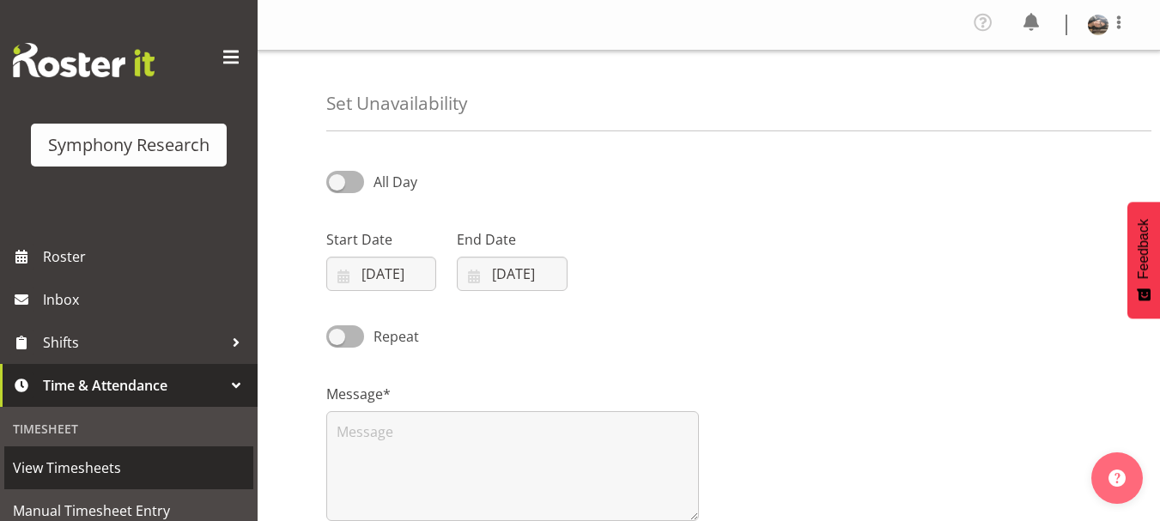
select select "8"
select select "2025"
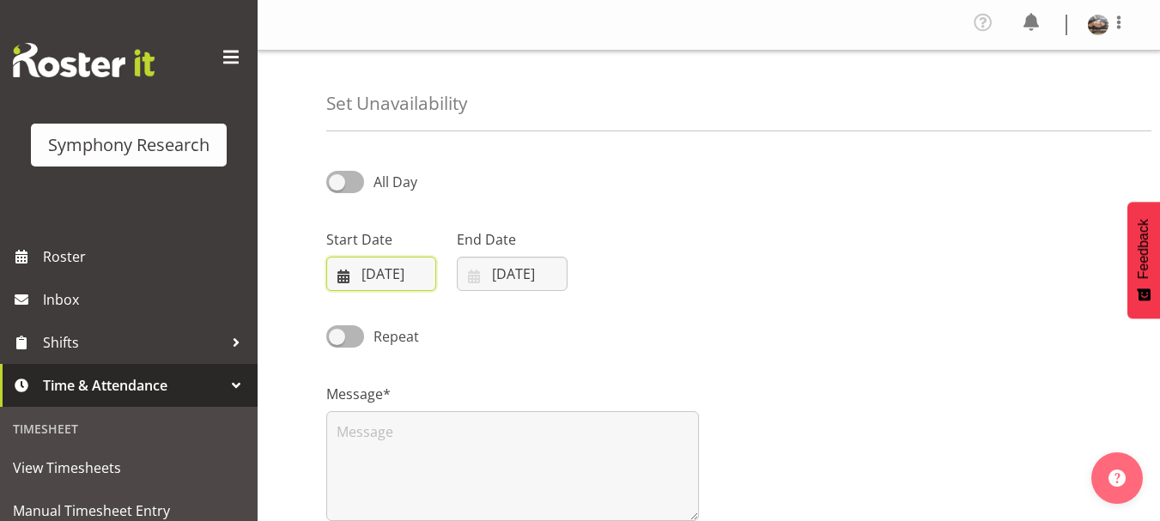
click at [384, 279] on input "06/09/2025" at bounding box center [381, 274] width 110 height 34
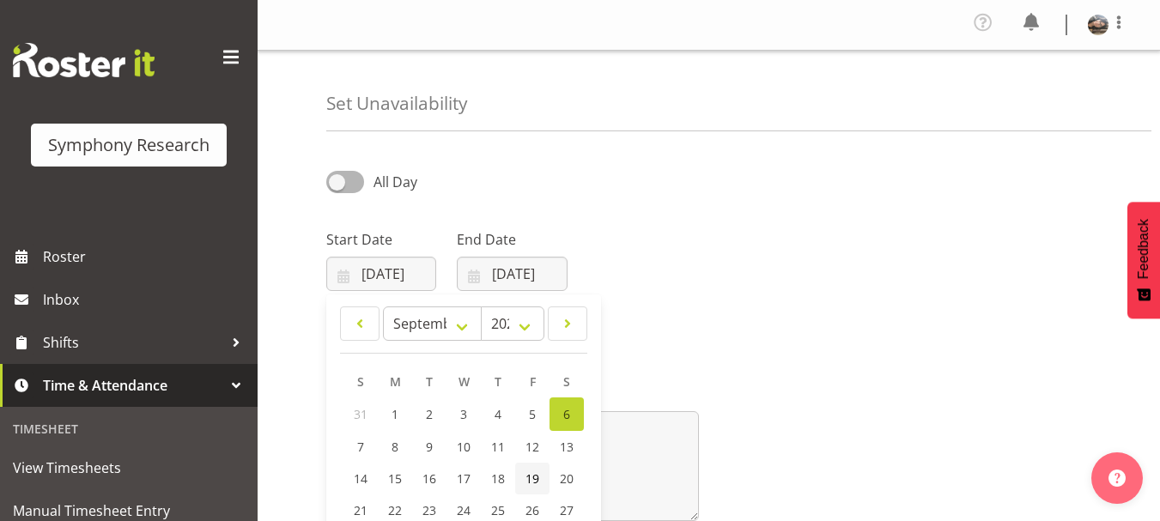
click at [538, 473] on span "19" at bounding box center [532, 478] width 14 height 16
type input "19/09/2025"
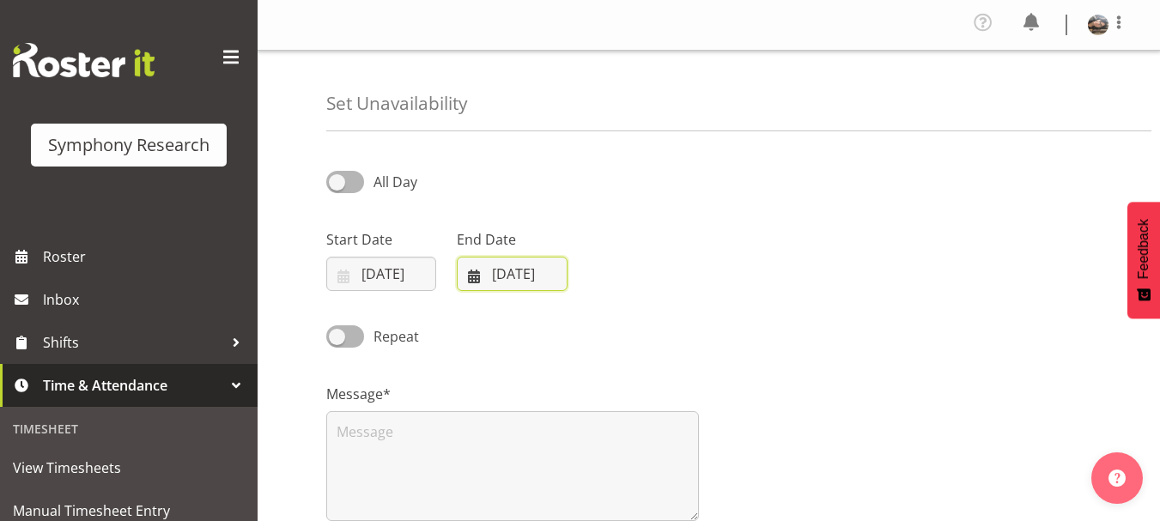
click at [508, 270] on input "06/09/2025" at bounding box center [512, 274] width 110 height 34
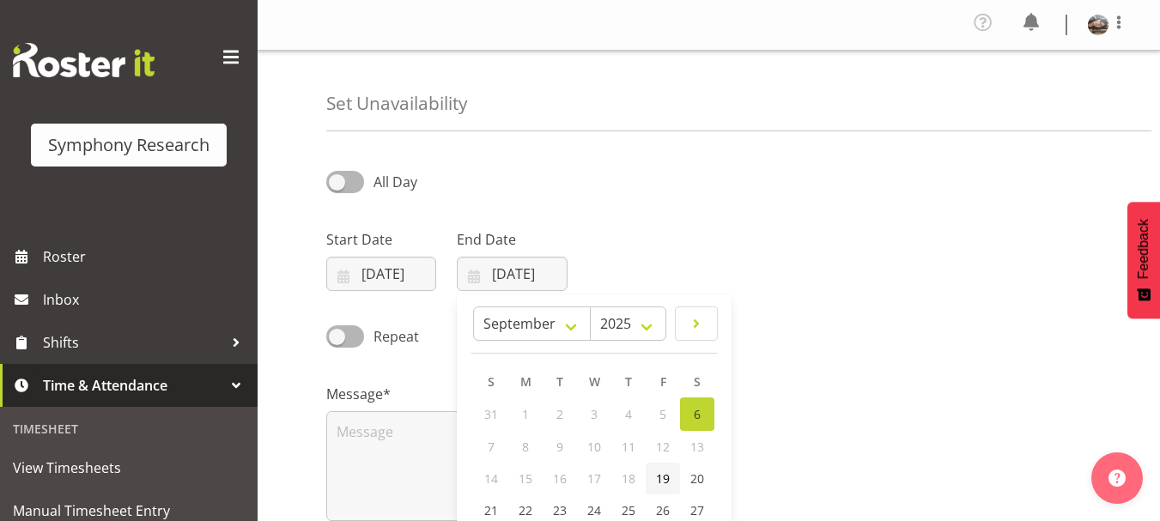
click at [665, 482] on span "19" at bounding box center [663, 478] width 14 height 16
type input "19/09/2025"
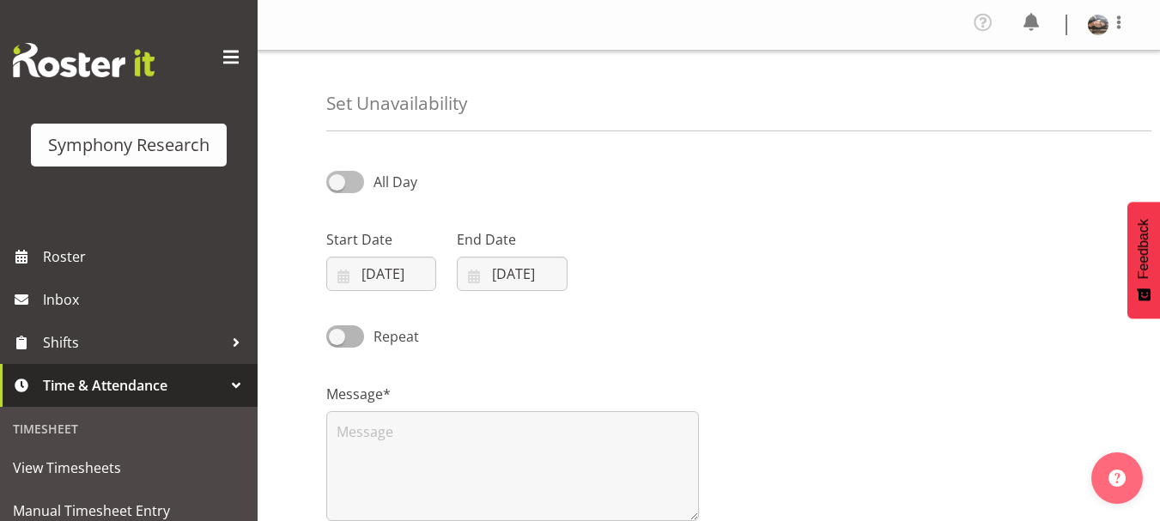
click at [342, 183] on span at bounding box center [345, 181] width 38 height 21
click at [337, 183] on input "All Day" at bounding box center [331, 181] width 11 height 11
checkbox input "true"
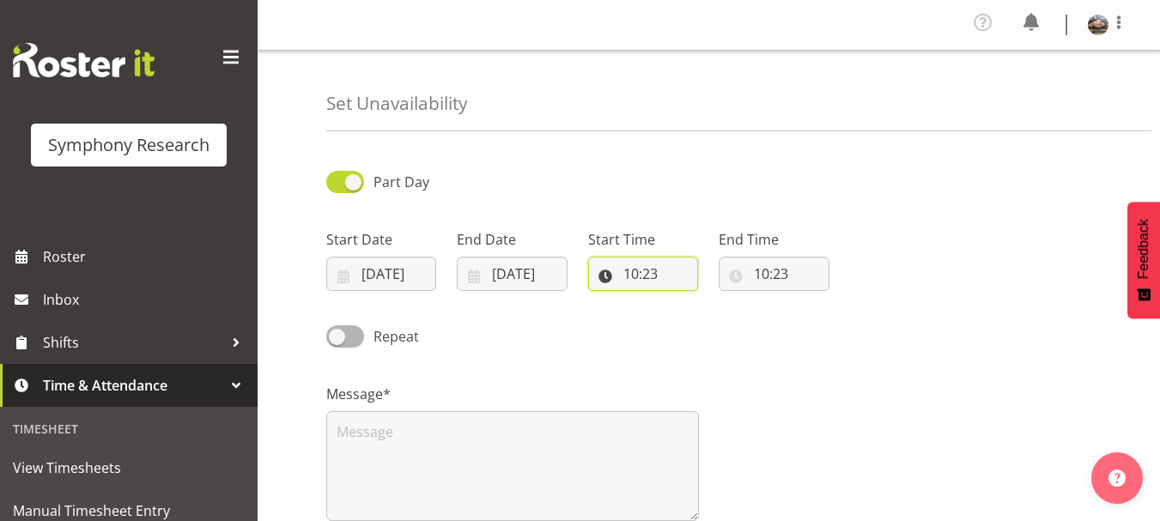
click at [633, 282] on input "10:23" at bounding box center [643, 274] width 110 height 34
click at [635, 268] on input "10:23" at bounding box center [643, 274] width 110 height 34
click at [709, 318] on select "00 01 02 03 04 05 06 07 08 09 10 11 12 13 14 15 16 17 18 19 20 21 22 23" at bounding box center [705, 318] width 39 height 34
select select "17"
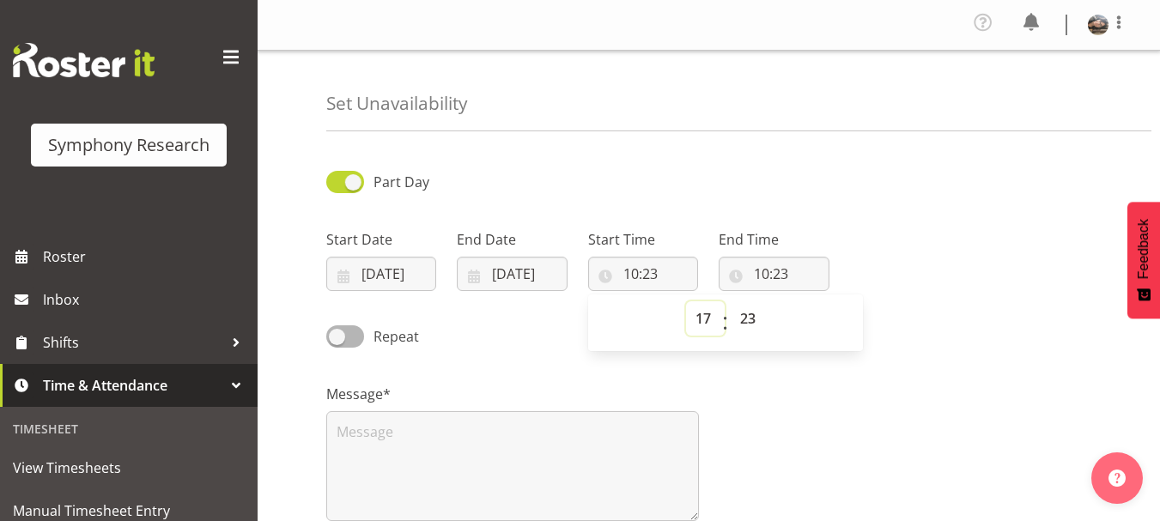
click at [686, 301] on select "00 01 02 03 04 05 06 07 08 09 10 11 12 13 14 15 16 17 18 19 20 21 22 23" at bounding box center [705, 318] width 39 height 34
type input "17:23"
select select "18"
type input "18:23"
select select "17"
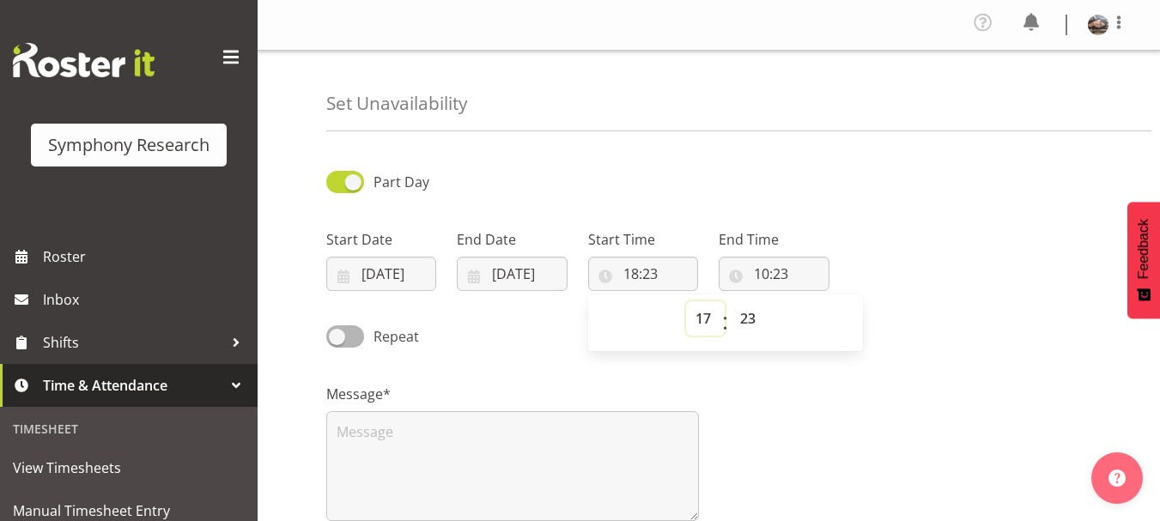
type input "17:23"
click at [749, 313] on select "00 01 02 03 04 05 06 07 08 09 10 11 12 13 14 15 16 17 18 19 20 21 22 23 24 25 2…" at bounding box center [749, 318] width 39 height 34
select select "0"
click at [730, 301] on select "00 01 02 03 04 05 06 07 08 09 10 11 12 13 14 15 16 17 18 19 20 21 22 23 24 25 2…" at bounding box center [749, 318] width 39 height 34
type input "17:00"
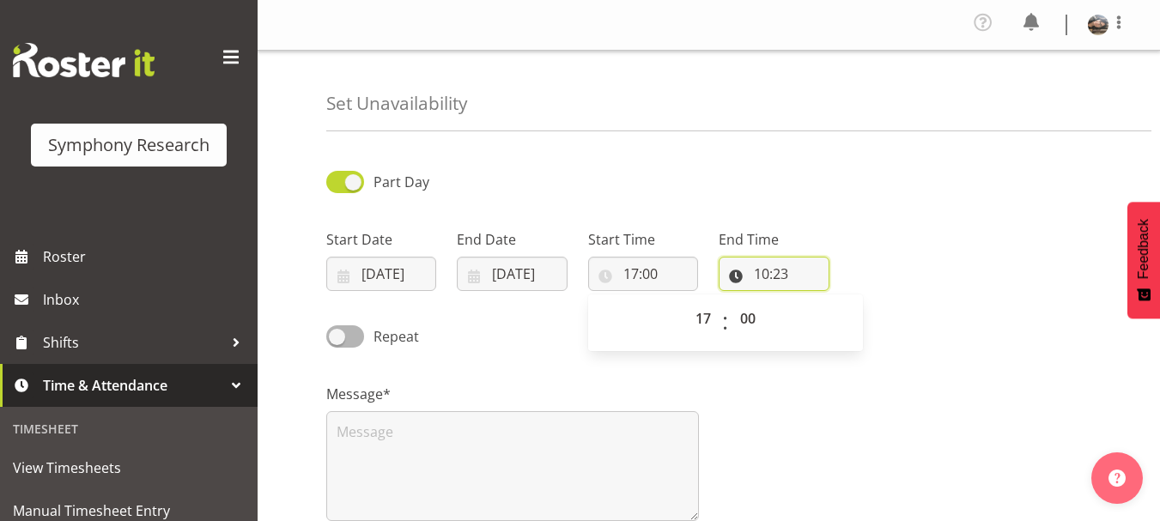
click at [768, 270] on input "10:23" at bounding box center [773, 274] width 110 height 34
click at [830, 316] on select "00 01 02 03 04 05 06 07 08 09 10 11 12 13 14 15 16 17 18 19 20 21 22 23" at bounding box center [835, 318] width 39 height 34
select select "21"
click at [816, 301] on select "00 01 02 03 04 05 06 07 08 09 10 11 12 13 14 15 16 17 18 19 20 21 22 23" at bounding box center [835, 318] width 39 height 34
type input "21:23"
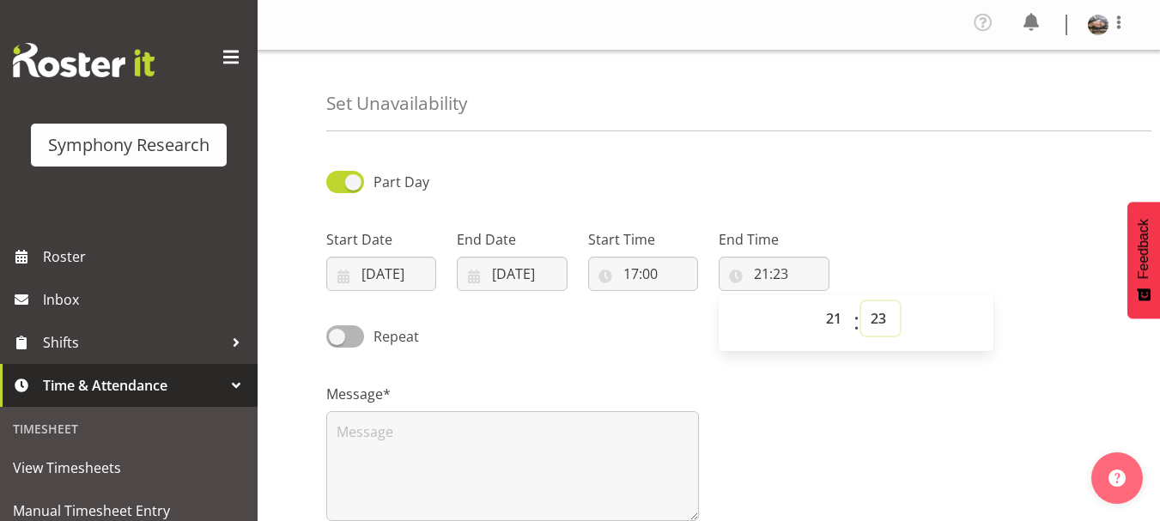
click at [874, 319] on select "00 01 02 03 04 05 06 07 08 09 10 11 12 13 14 15 16 17 18 19 20 21 22 23 24 25 2…" at bounding box center [880, 318] width 39 height 34
select select "0"
click at [861, 301] on select "00 01 02 03 04 05 06 07 08 09 10 11 12 13 14 15 16 17 18 19 20 21 22 23 24 25 2…" at bounding box center [880, 318] width 39 height 34
type input "21:00"
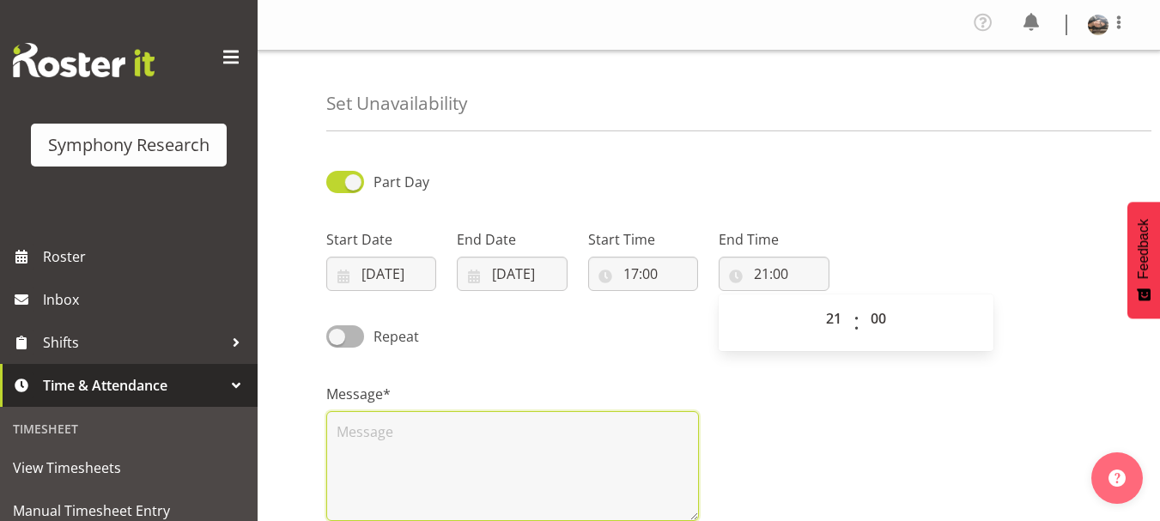
click at [386, 458] on textarea at bounding box center [512, 466] width 373 height 110
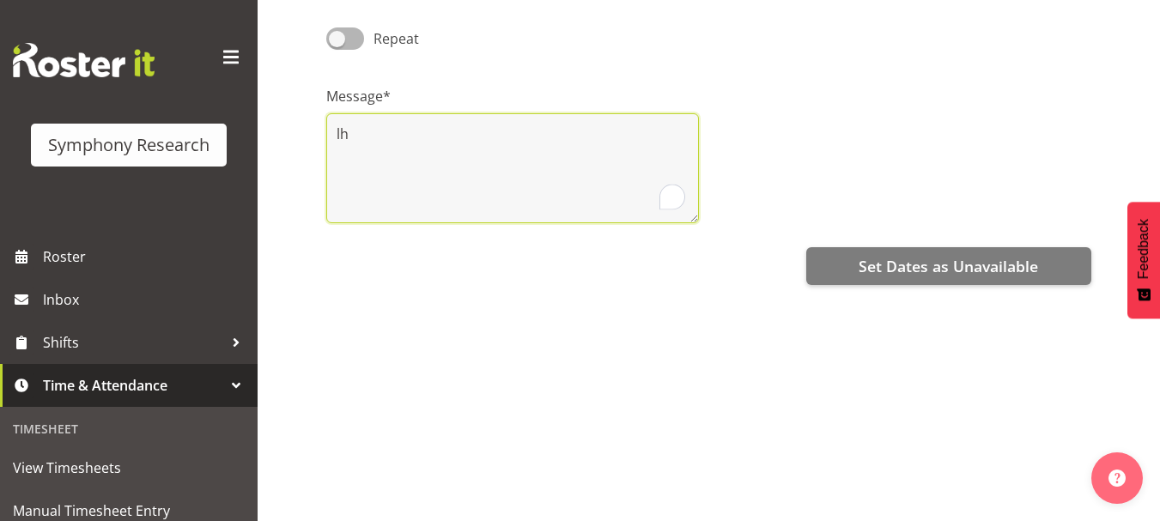
scroll to position [323, 0]
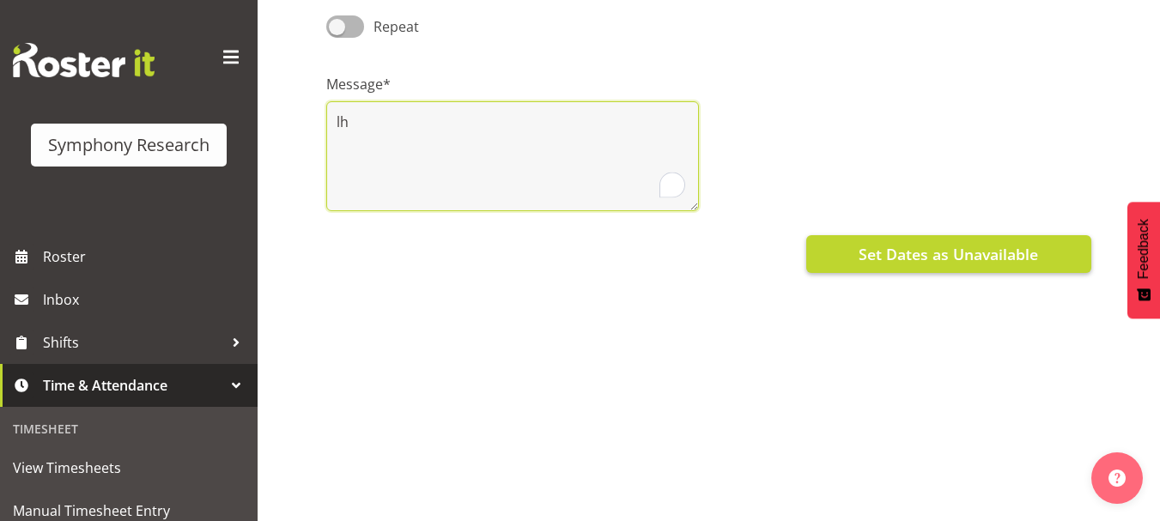
type textarea "lh"
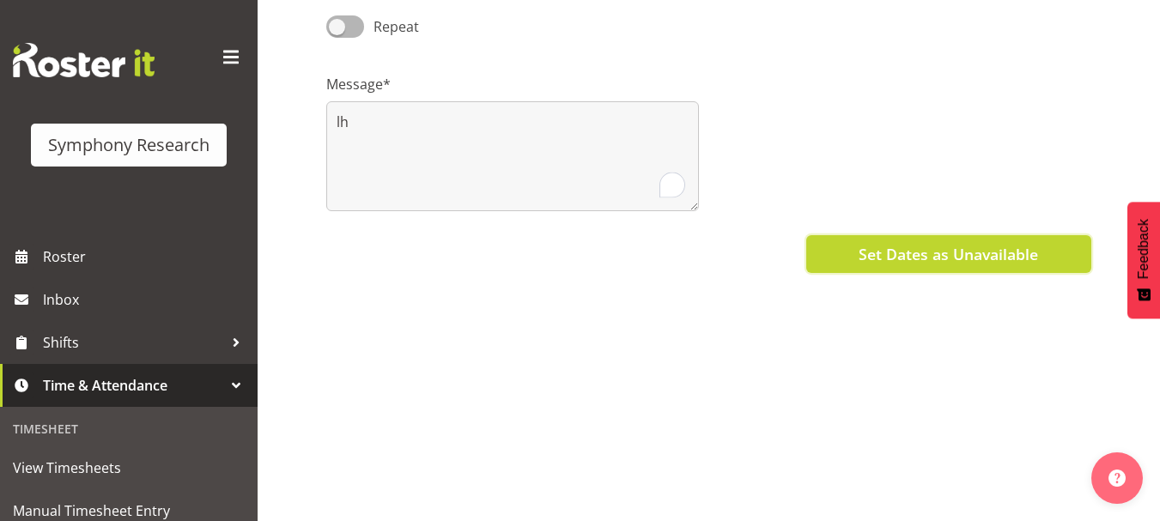
click at [871, 243] on span "Set Dates as Unavailable" at bounding box center [947, 254] width 179 height 22
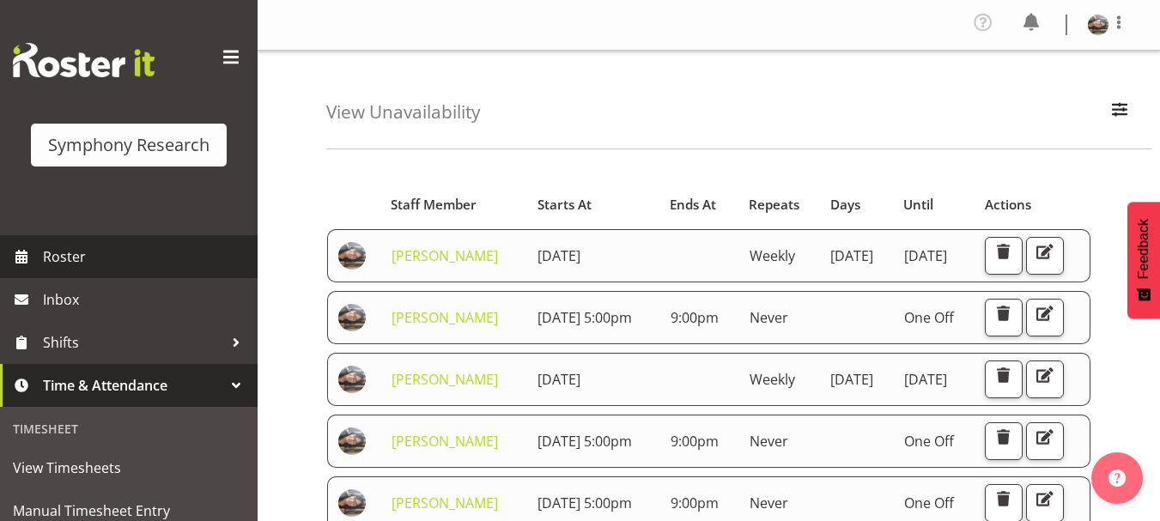
click at [57, 261] on span "Roster" at bounding box center [146, 257] width 206 height 26
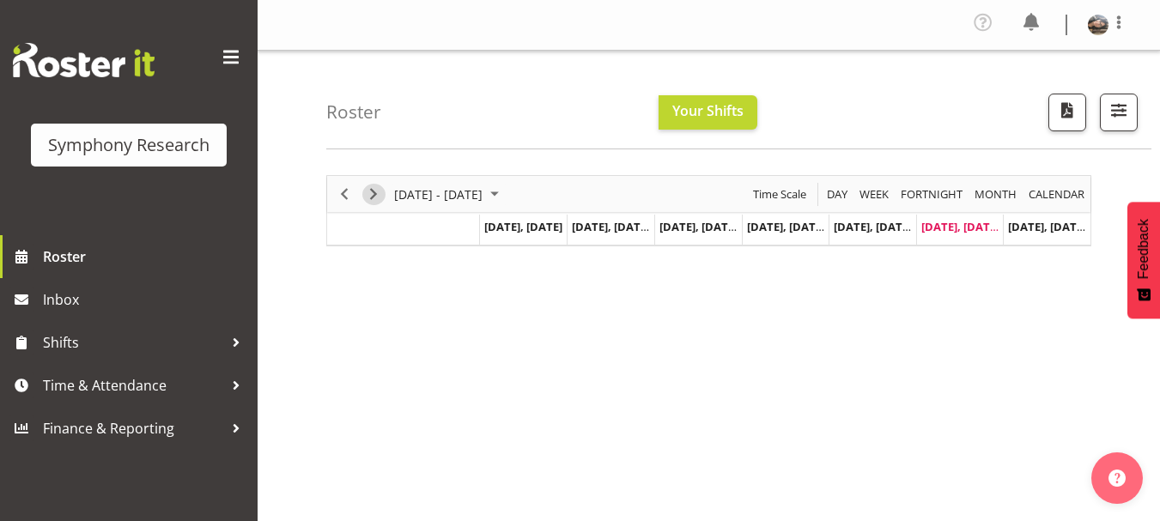
click at [374, 195] on span "Next" at bounding box center [373, 194] width 21 height 21
